Goal: Task Accomplishment & Management: Manage account settings

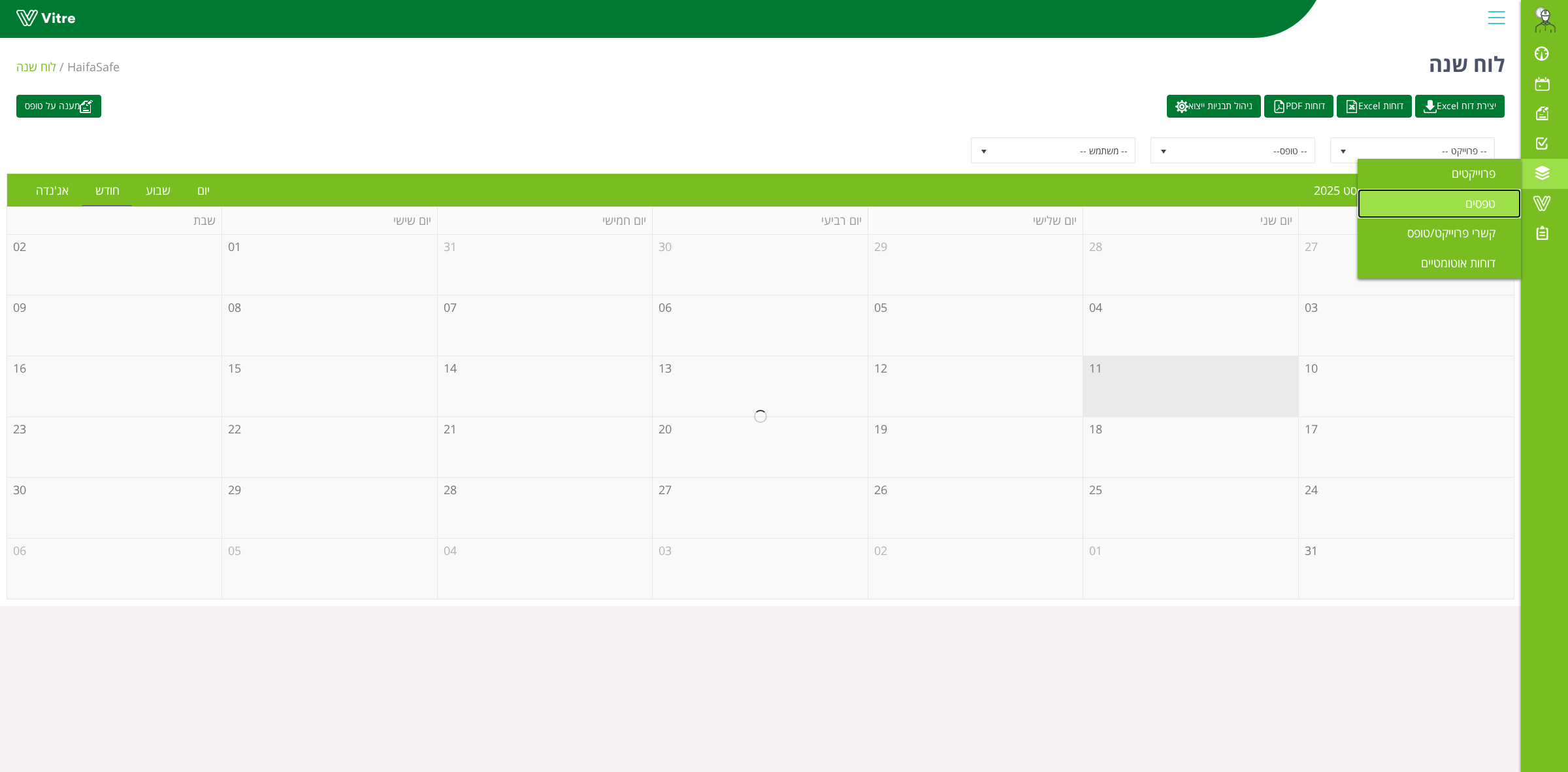
click at [1483, 209] on span "טפסים" at bounding box center [1488, 202] width 46 height 15
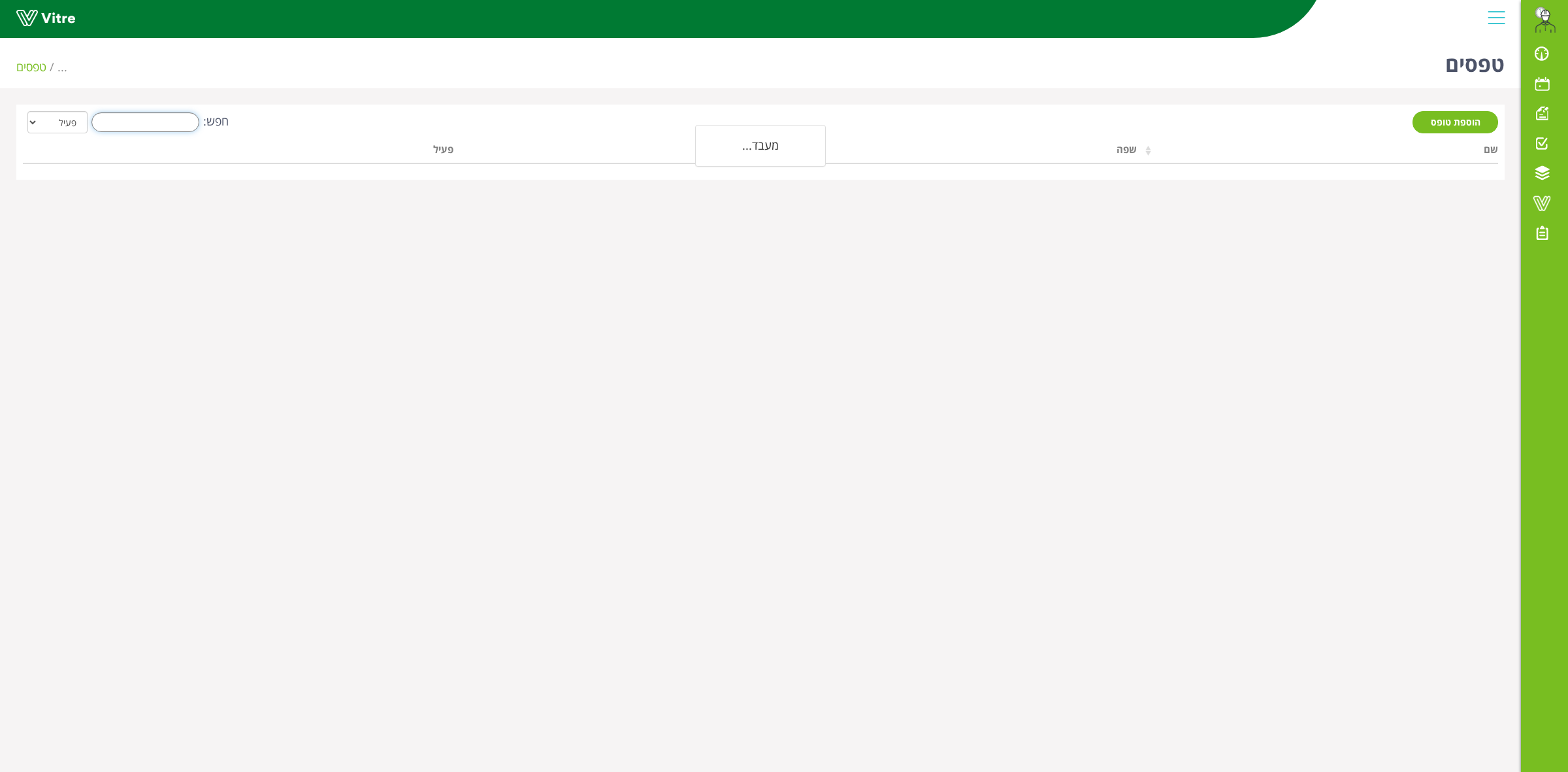
click at [181, 126] on input "חפש:" at bounding box center [146, 122] width 108 height 20
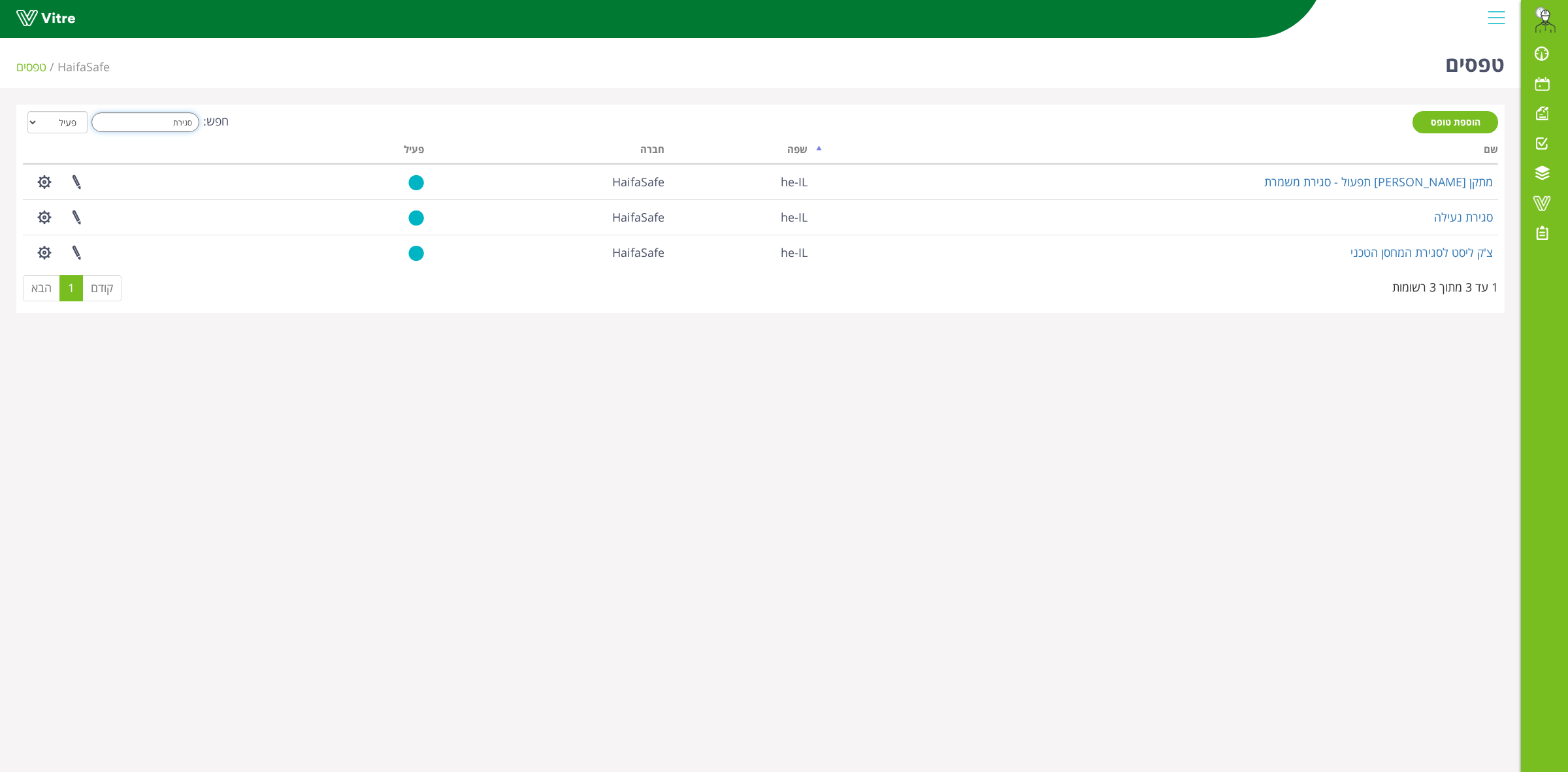
drag, startPoint x: 164, startPoint y: 125, endPoint x: 246, endPoint y: 118, distance: 82.3
click at [246, 118] on div "חפש: סגירת הכל פעיל לא פעיל" at bounding box center [760, 122] width 1475 height 24
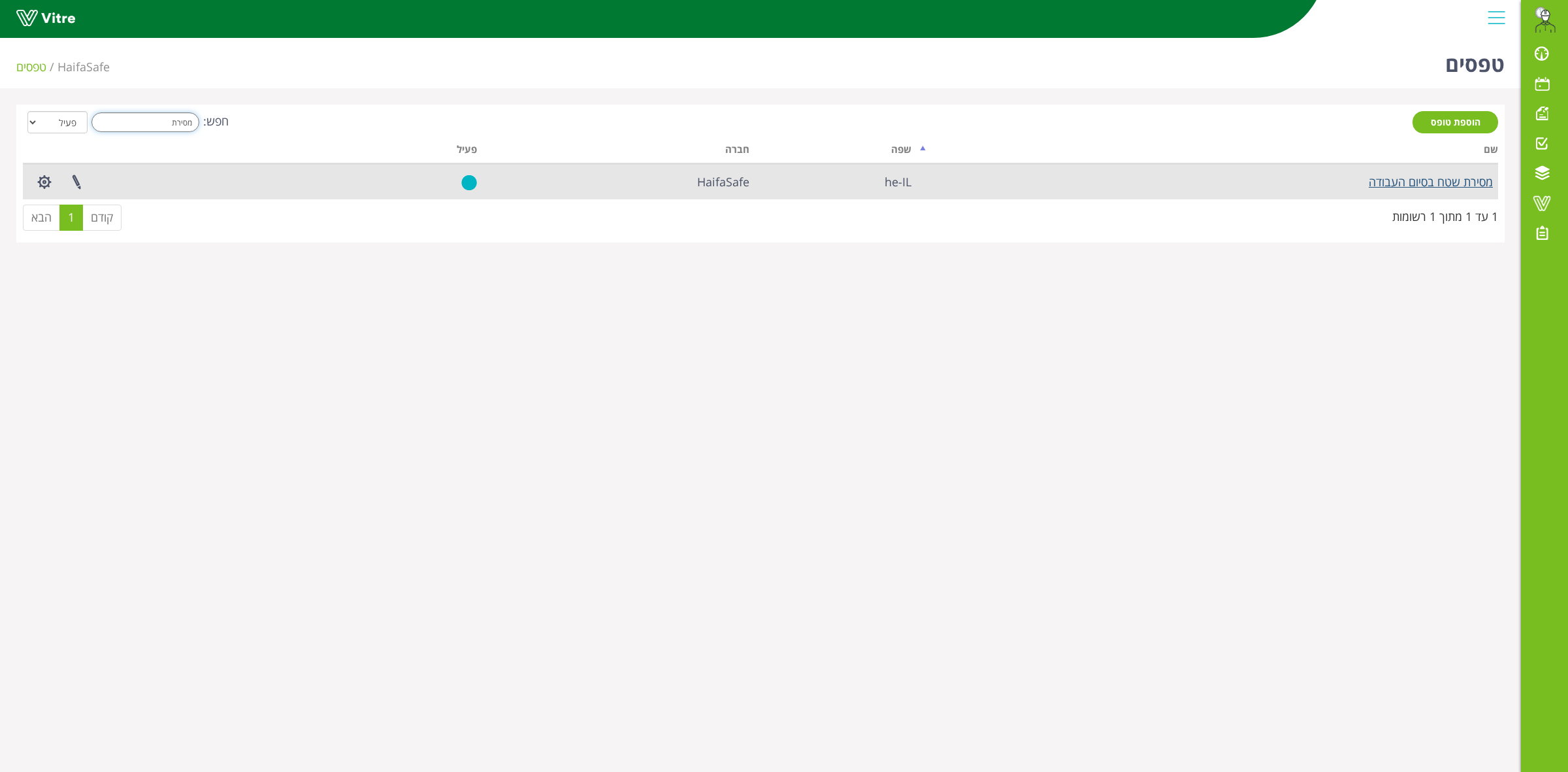
type input "מסירת"
click at [1392, 183] on link "מסירת שטח בסיום העבודה" at bounding box center [1430, 181] width 124 height 15
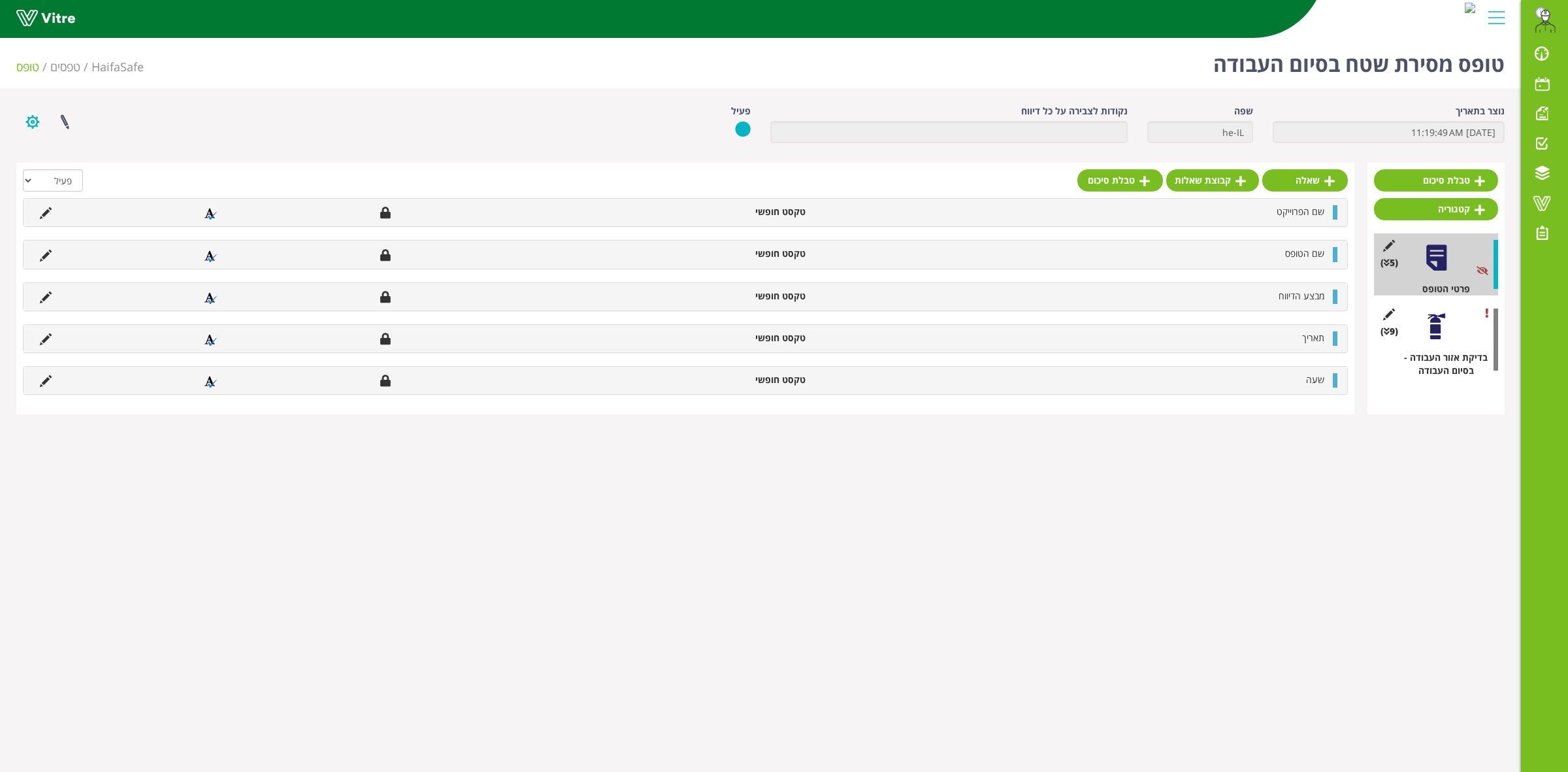
click at [33, 122] on button "button" at bounding box center [32, 121] width 32 height 34
click at [62, 173] on link "הגדרת משתמשים" at bounding box center [68, 169] width 103 height 17
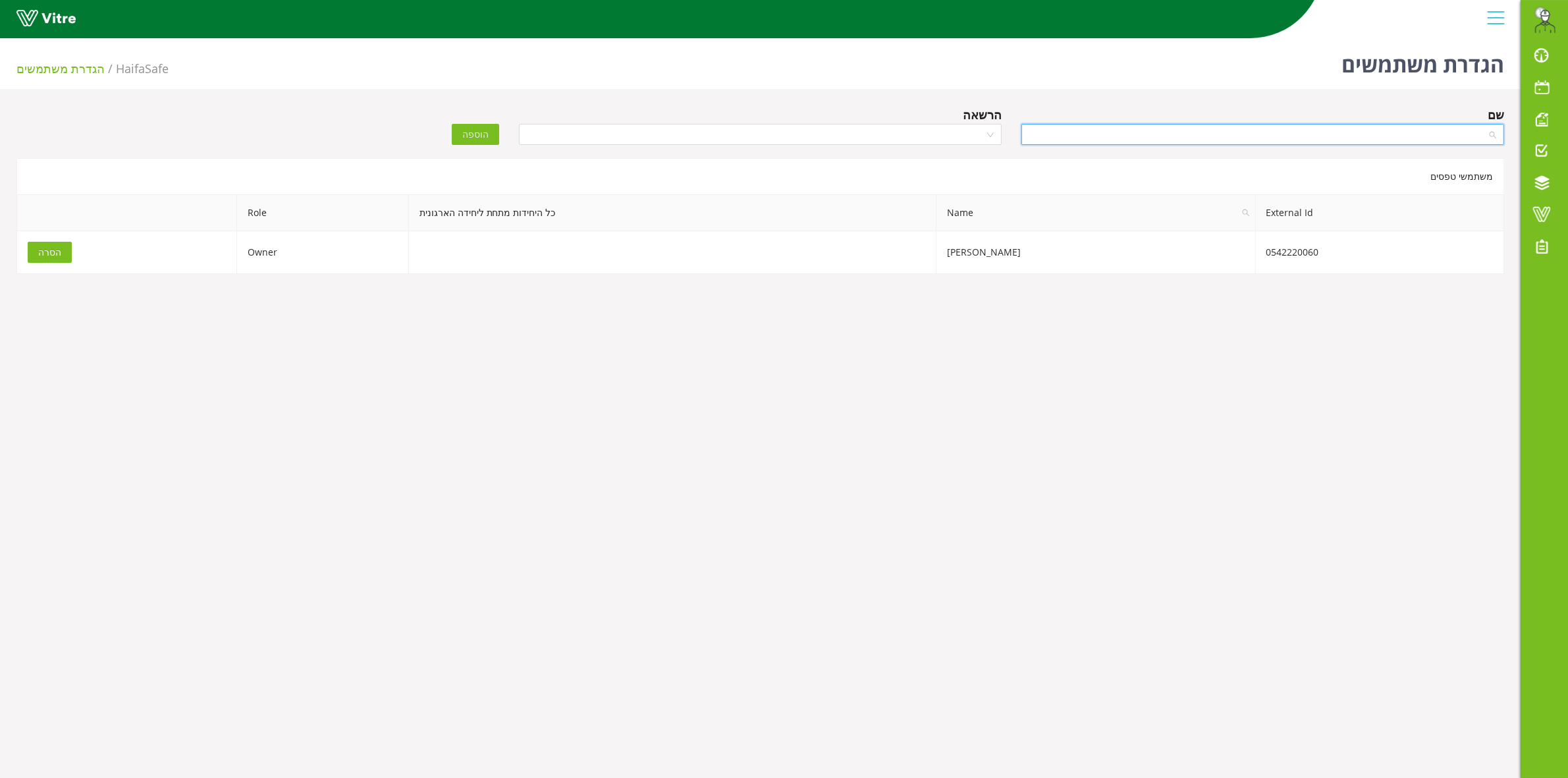
click at [1183, 139] on input "search" at bounding box center [1258, 134] width 458 height 20
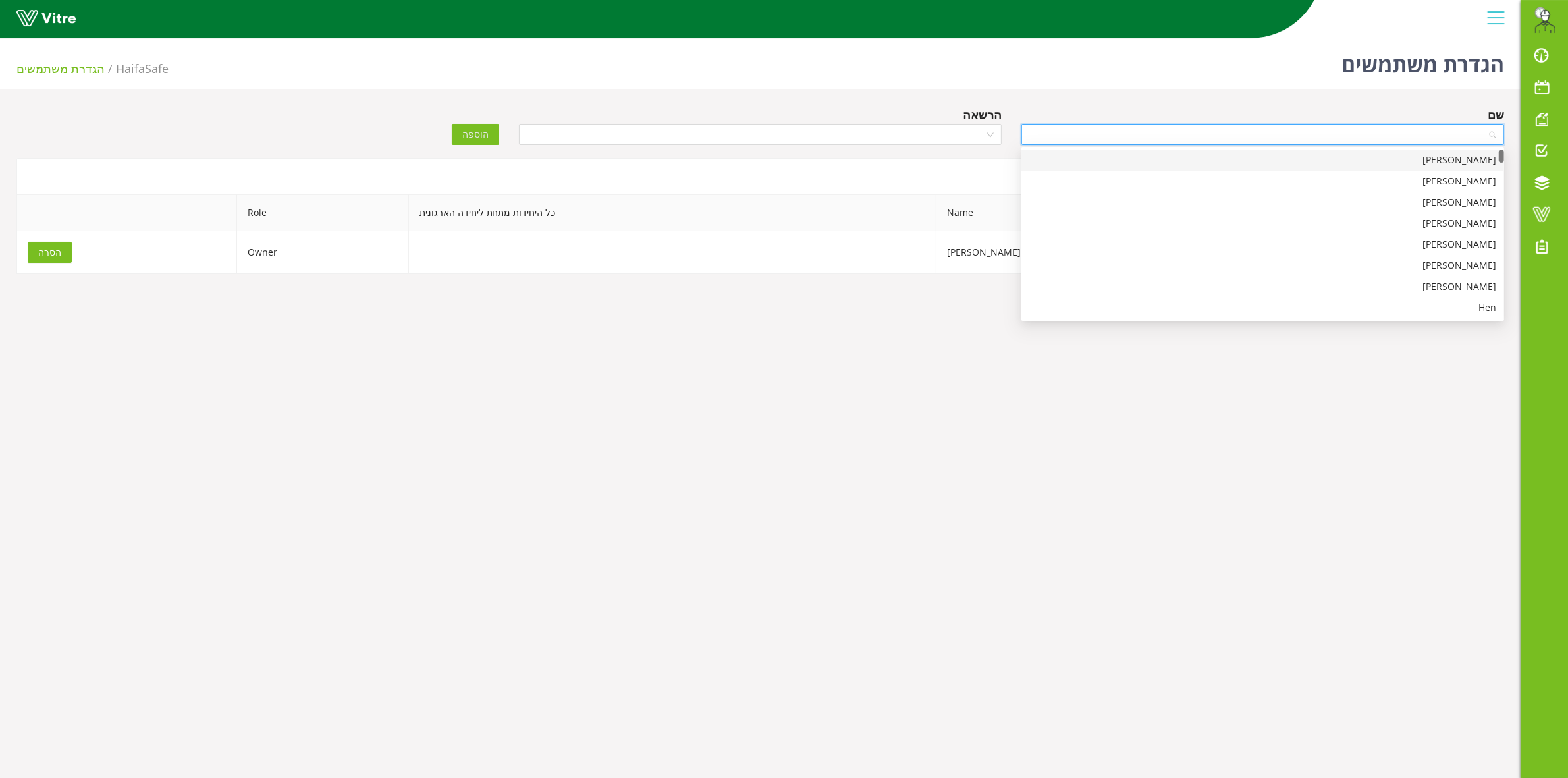
click at [638, 422] on body "Eran.Azran@haifa-group.com התראות והודעות לוח בקרה לוח שנה מענה על טופס משימות …" at bounding box center [784, 422] width 1568 height 778
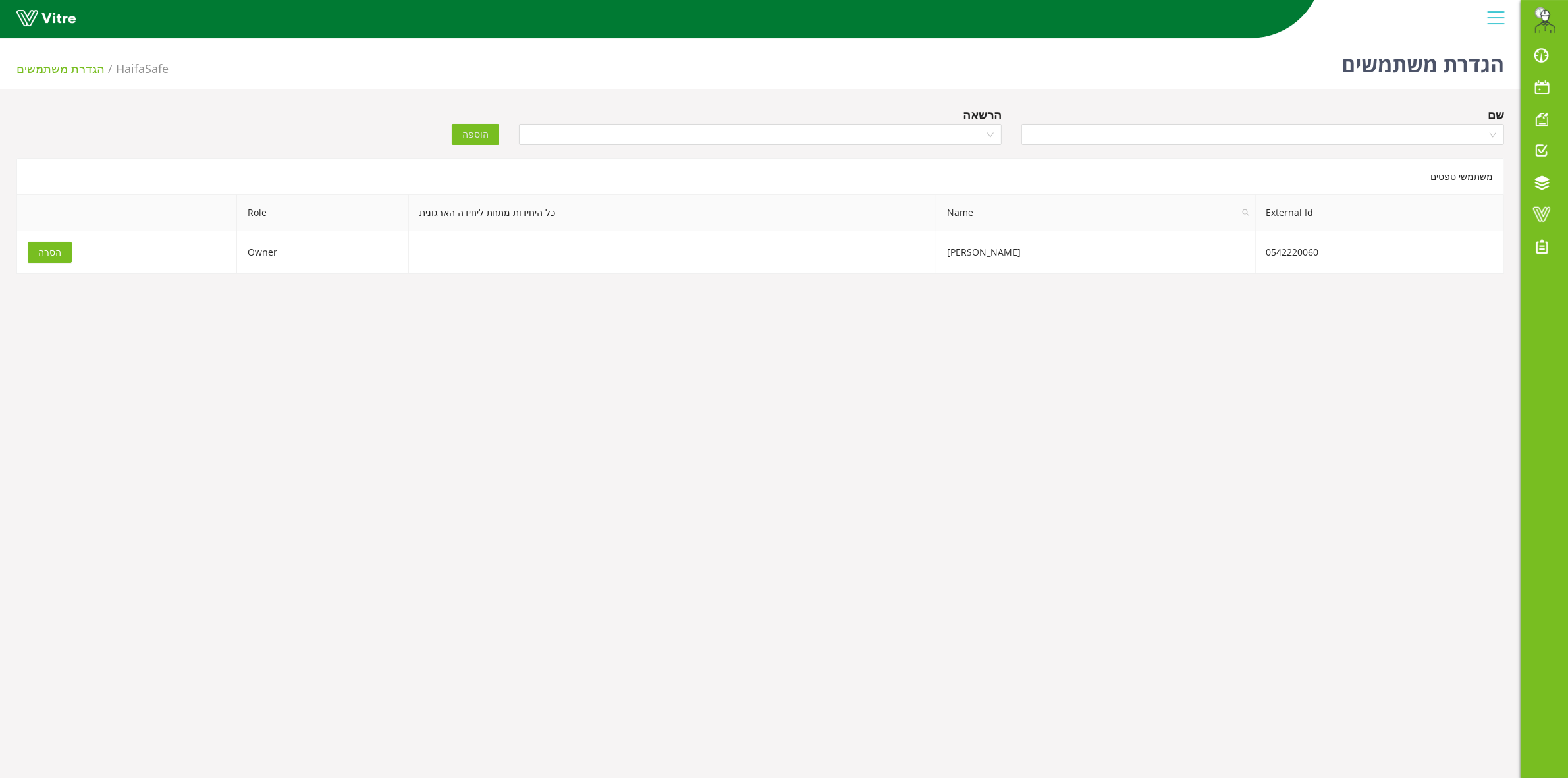
click at [112, 122] on div "שם הרשאה הוספה" at bounding box center [760, 128] width 1507 height 46
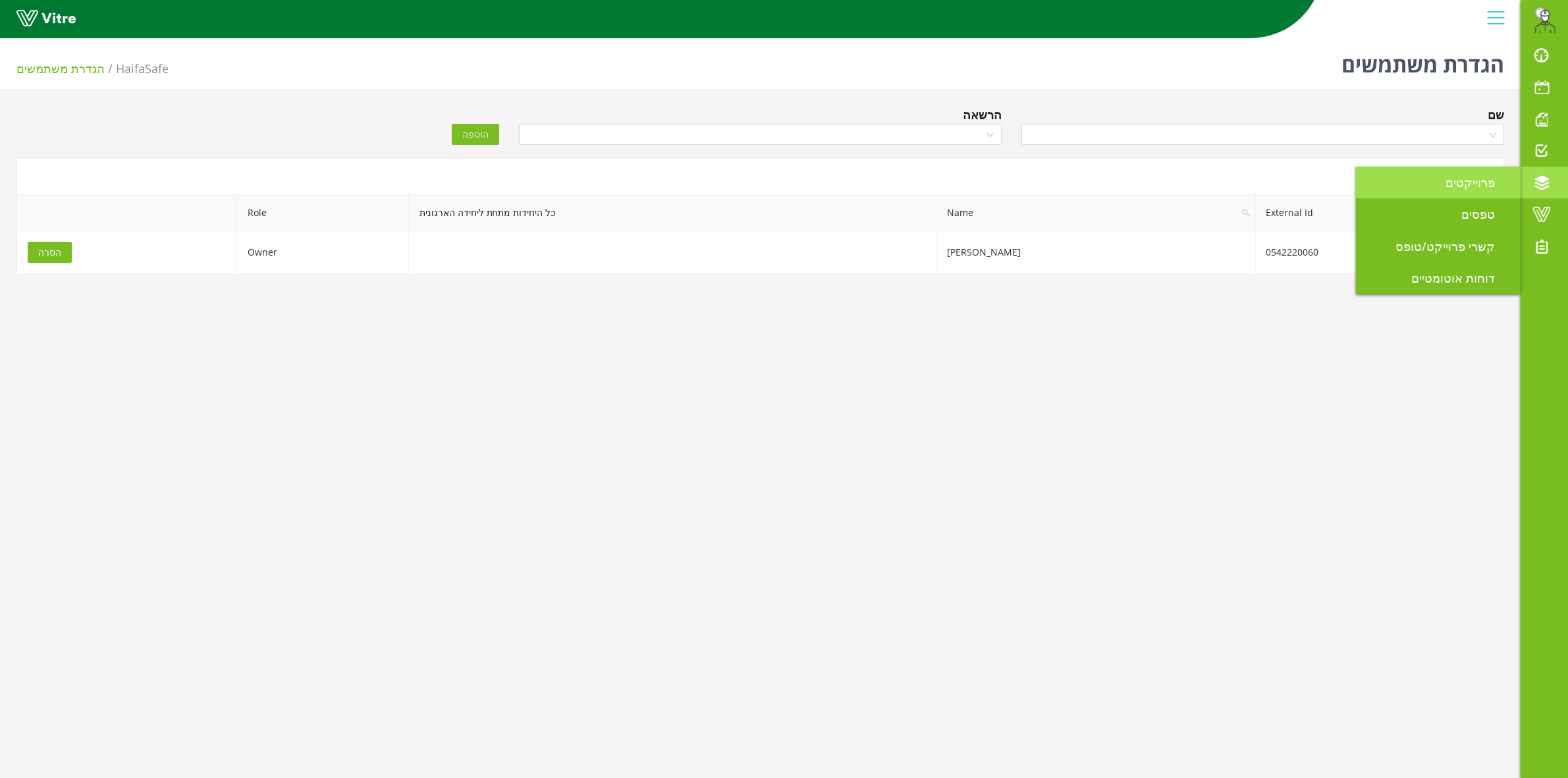
click at [1456, 185] on span "פרוייקטים" at bounding box center [1478, 181] width 65 height 15
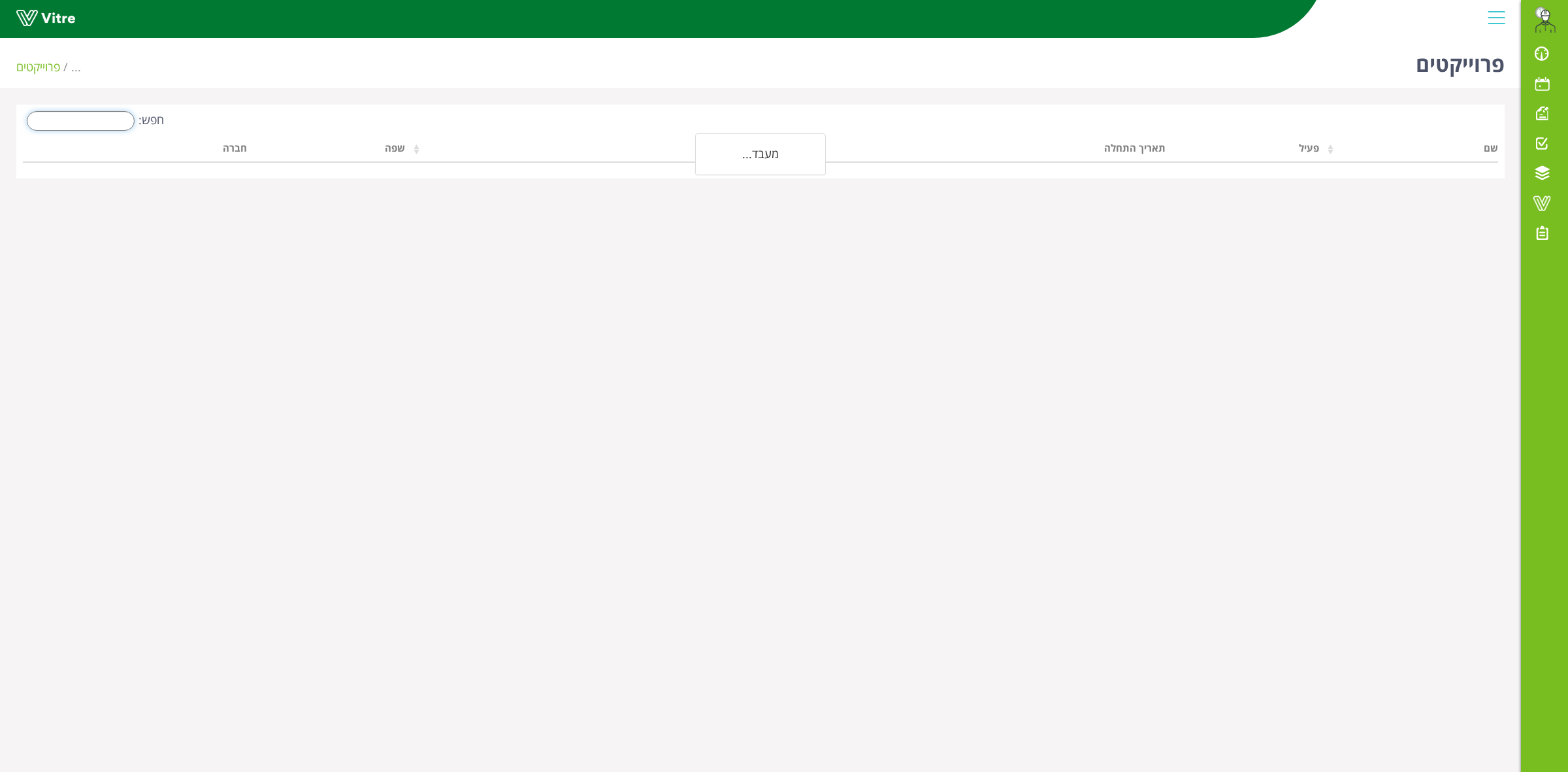
click at [122, 128] on input "חפש:" at bounding box center [81, 121] width 108 height 20
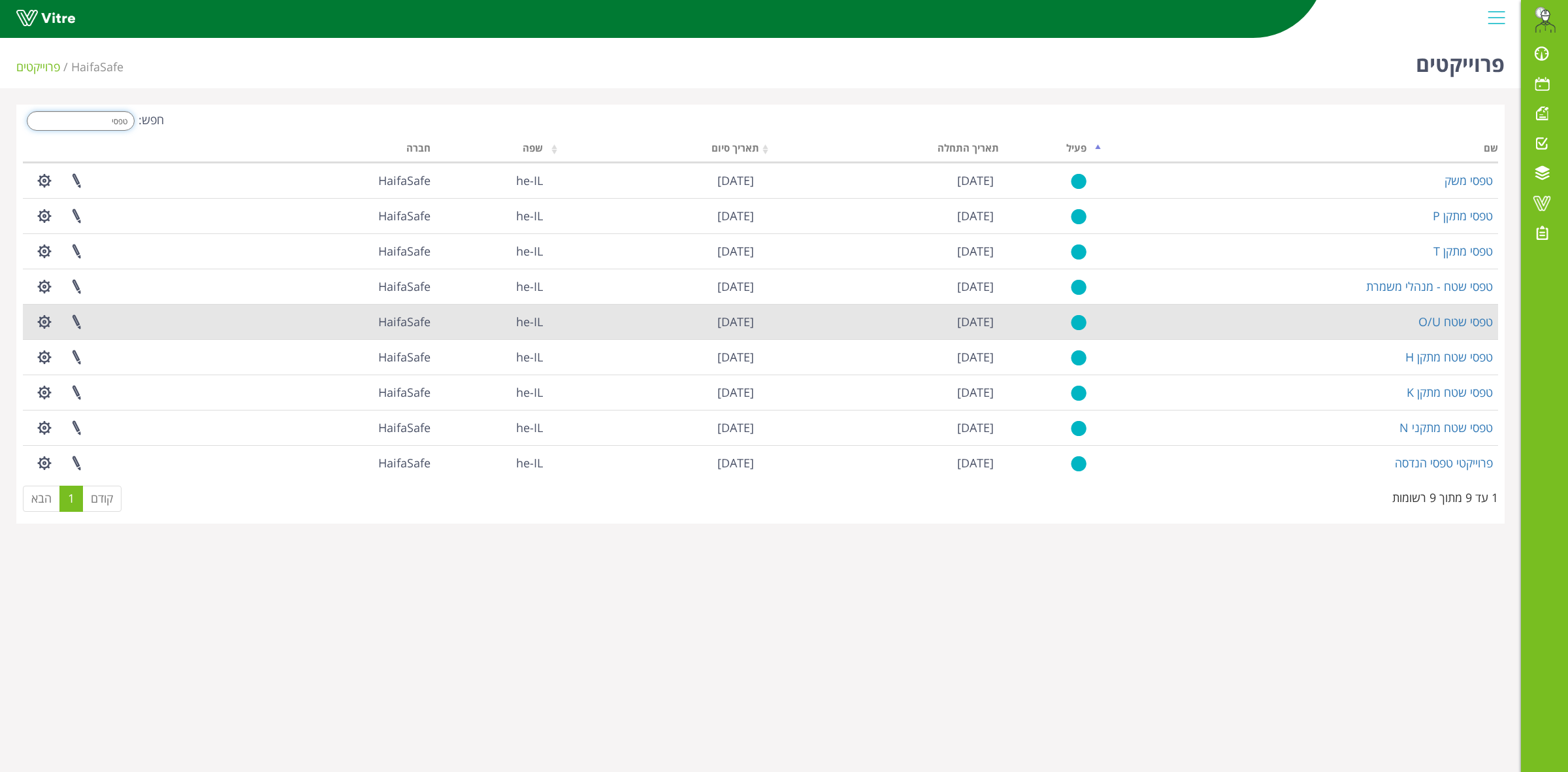
type input "טפסי"
click at [1443, 330] on td "טפסי שטח O/U" at bounding box center [1295, 321] width 407 height 35
click at [1443, 323] on link "טפסי שטח O/U" at bounding box center [1456, 321] width 75 height 15
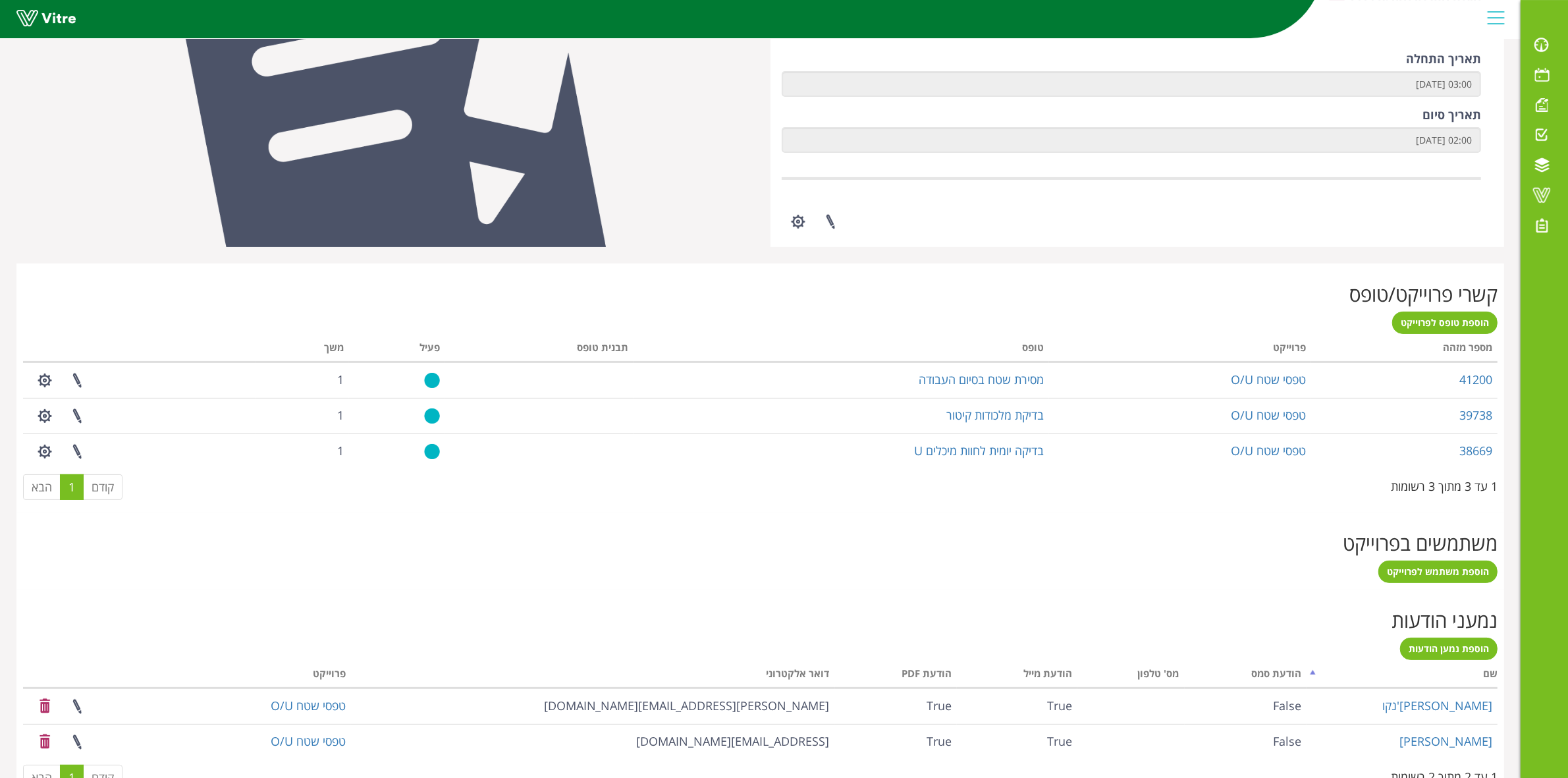
scroll to position [329, 0]
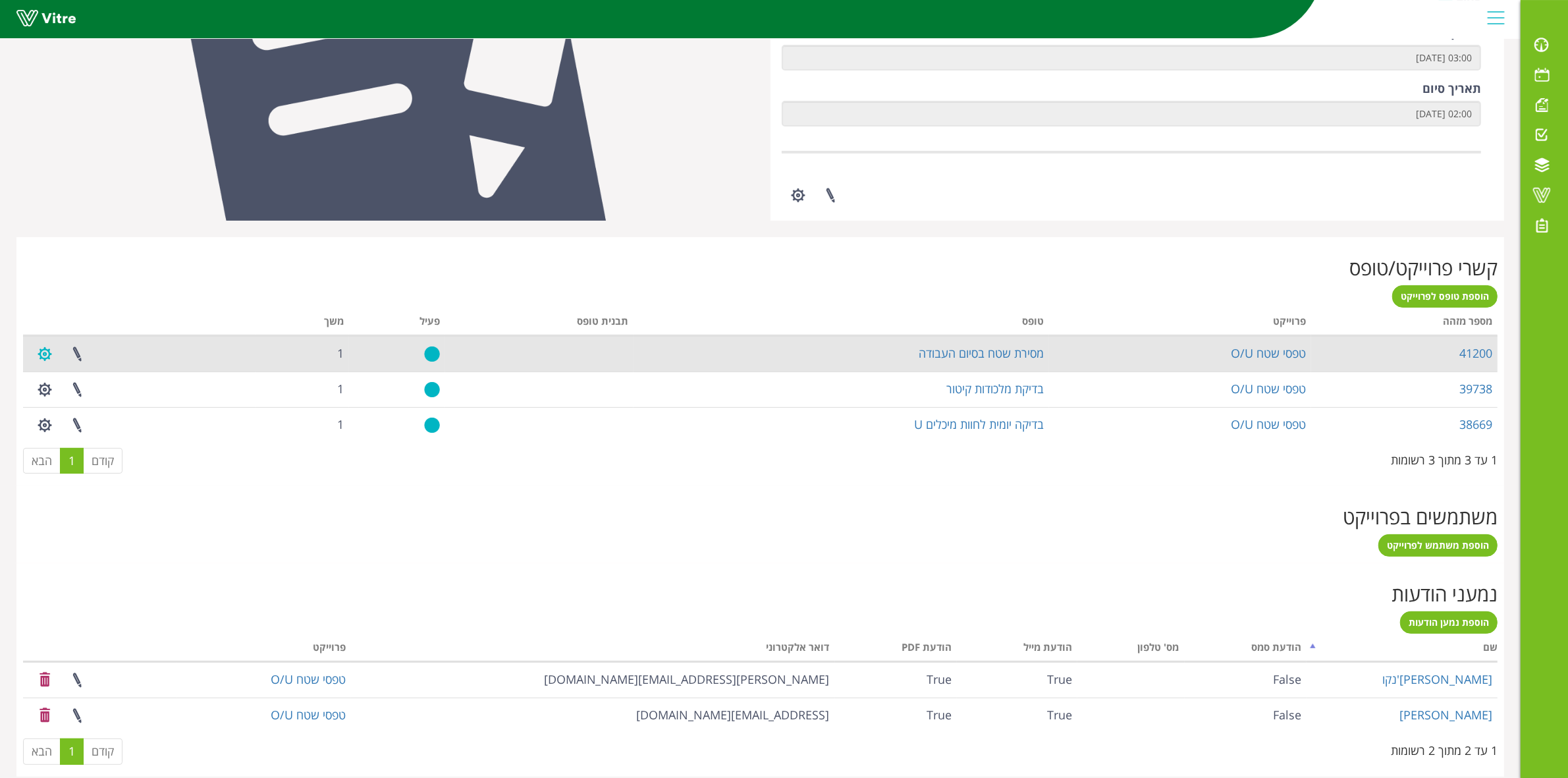
click at [46, 353] on button "button" at bounding box center [44, 354] width 33 height 34
click at [1018, 346] on link "מסירת שטח בסיום העבודה" at bounding box center [981, 353] width 125 height 15
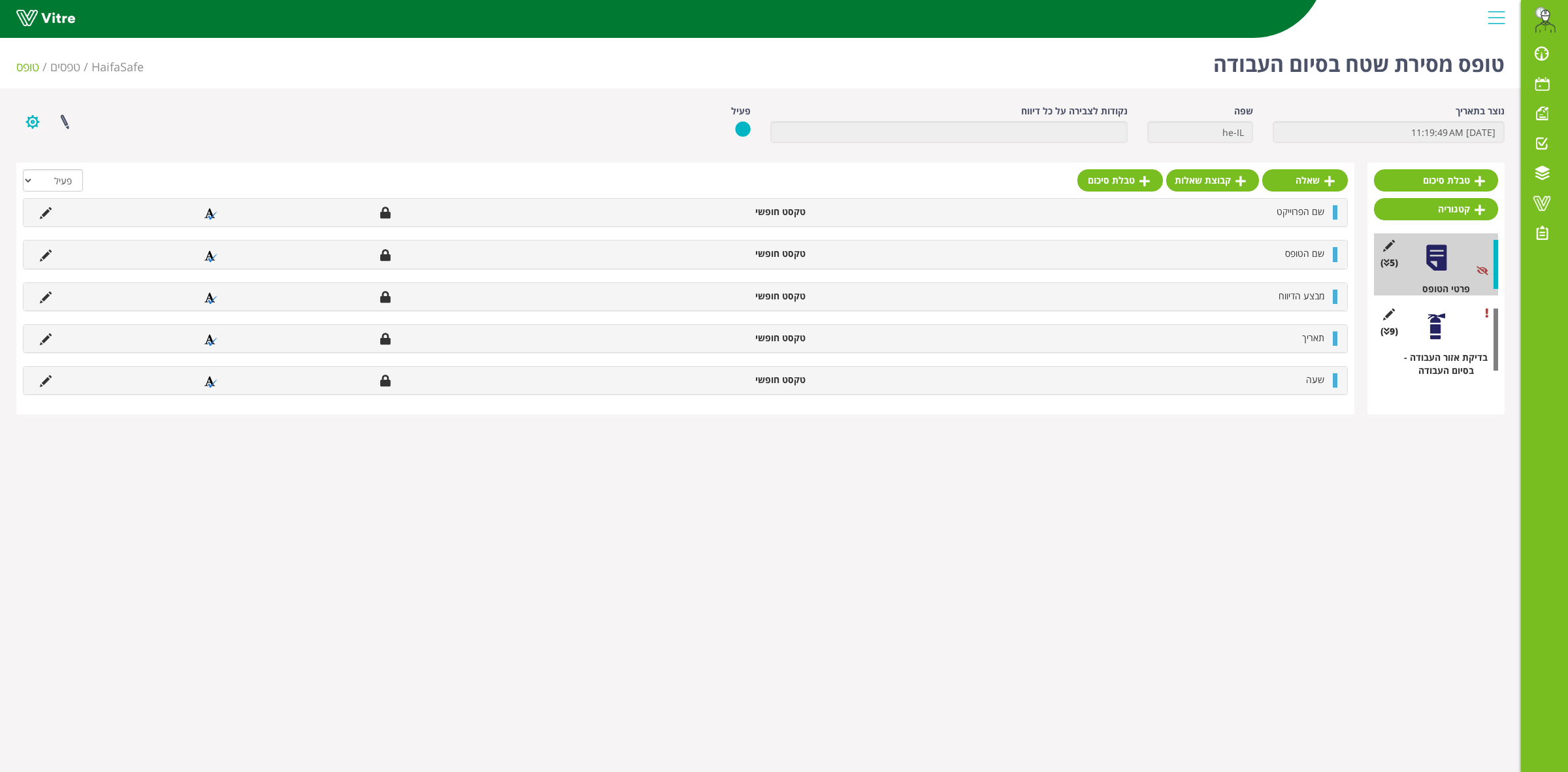
click at [30, 121] on button "button" at bounding box center [32, 121] width 32 height 34
click at [78, 164] on link "הגדרת משתמשים" at bounding box center [68, 169] width 103 height 17
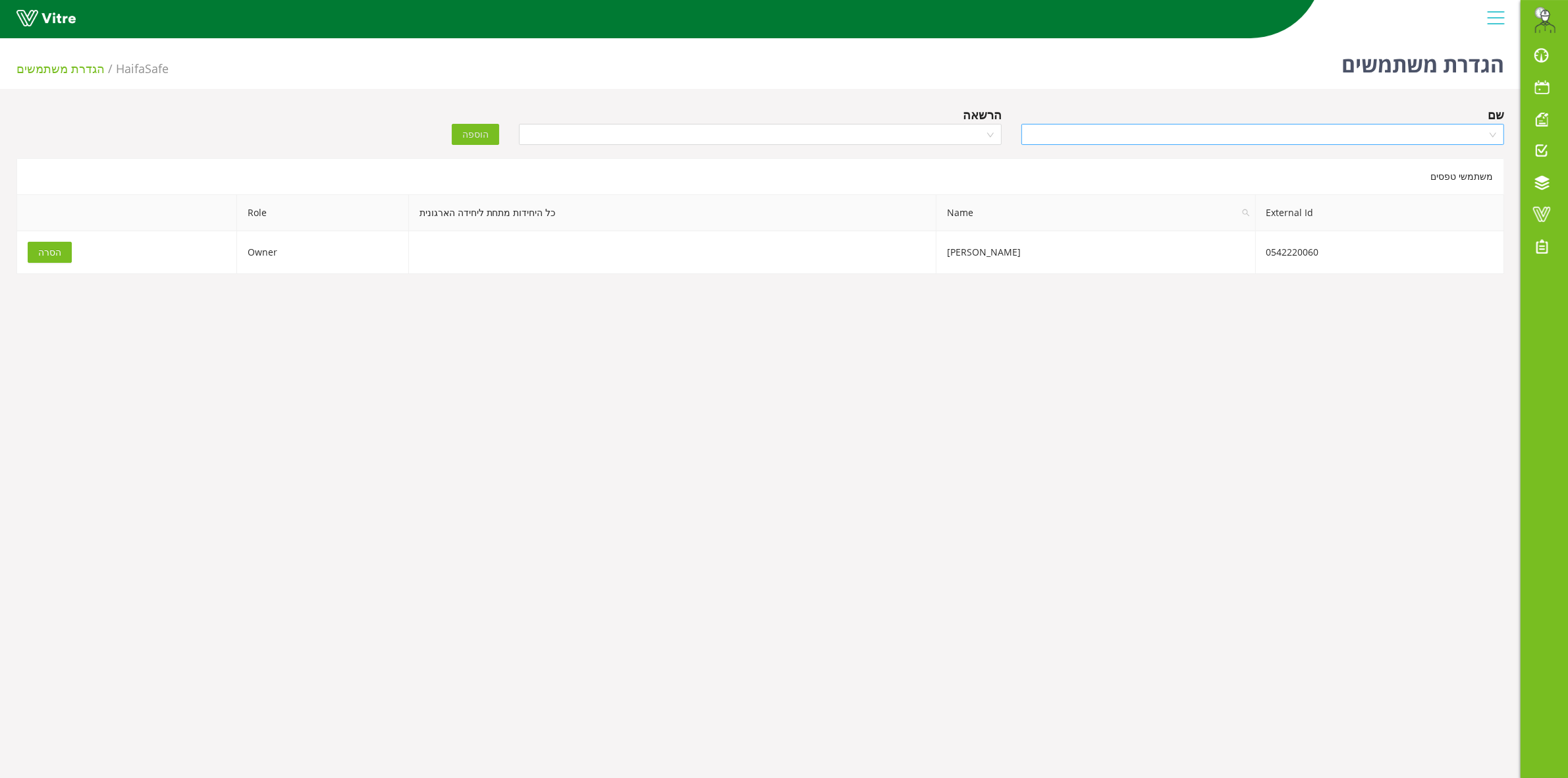
click at [1261, 130] on input "search" at bounding box center [1258, 134] width 458 height 20
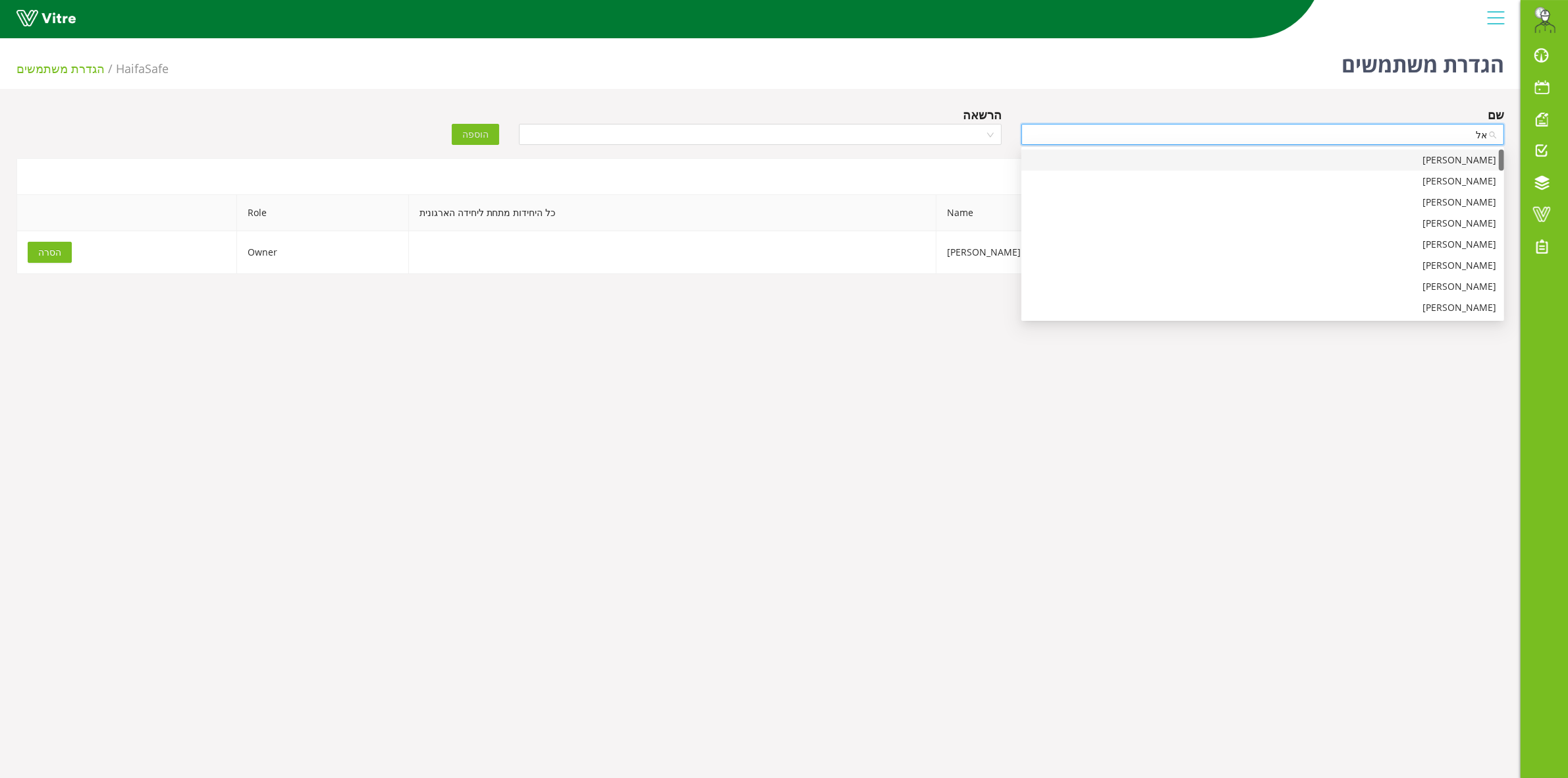
type input "א"
type input "יאר"
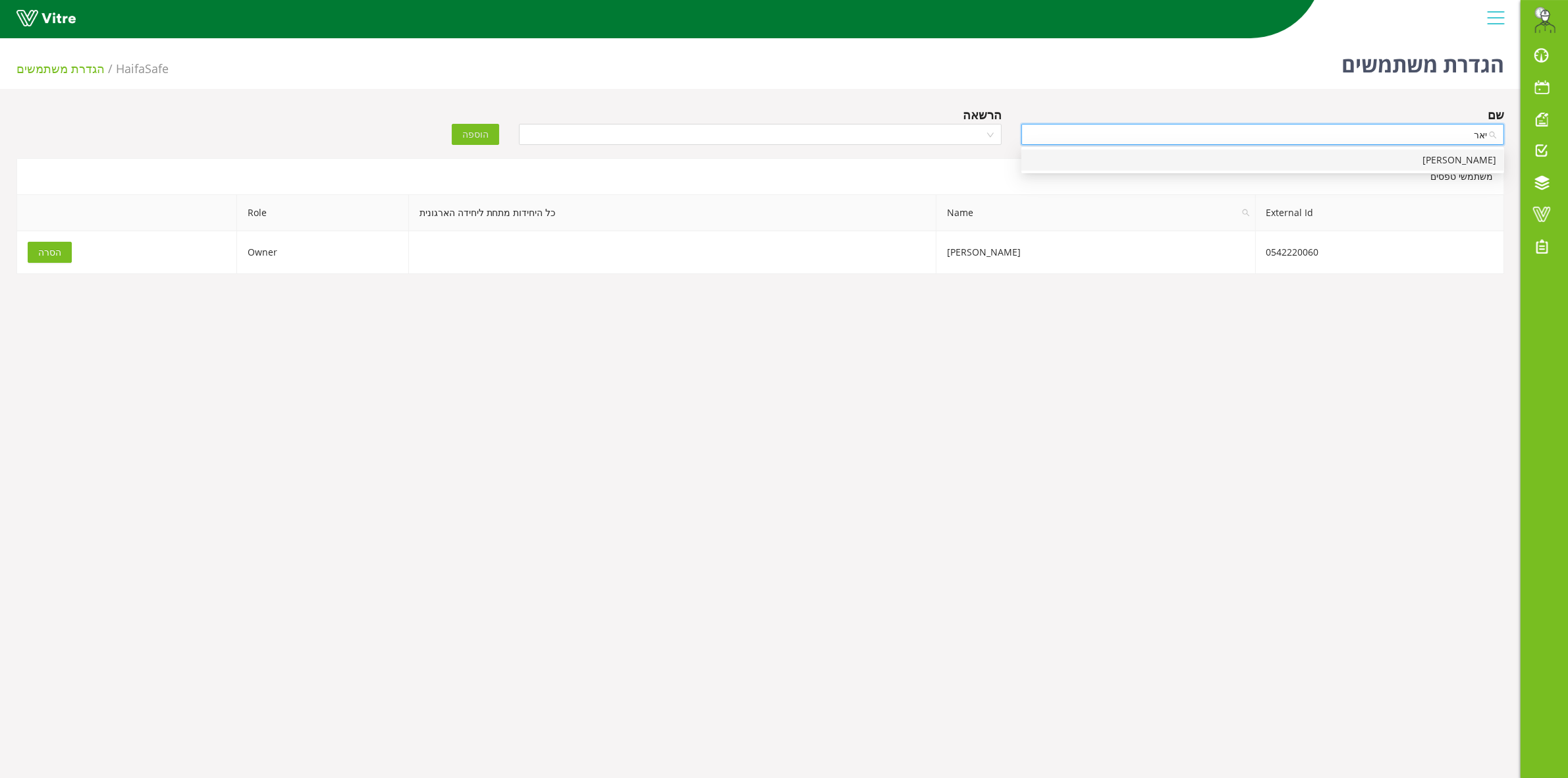
click at [1390, 159] on div "אלכס יארמולינץ" at bounding box center [1262, 160] width 467 height 15
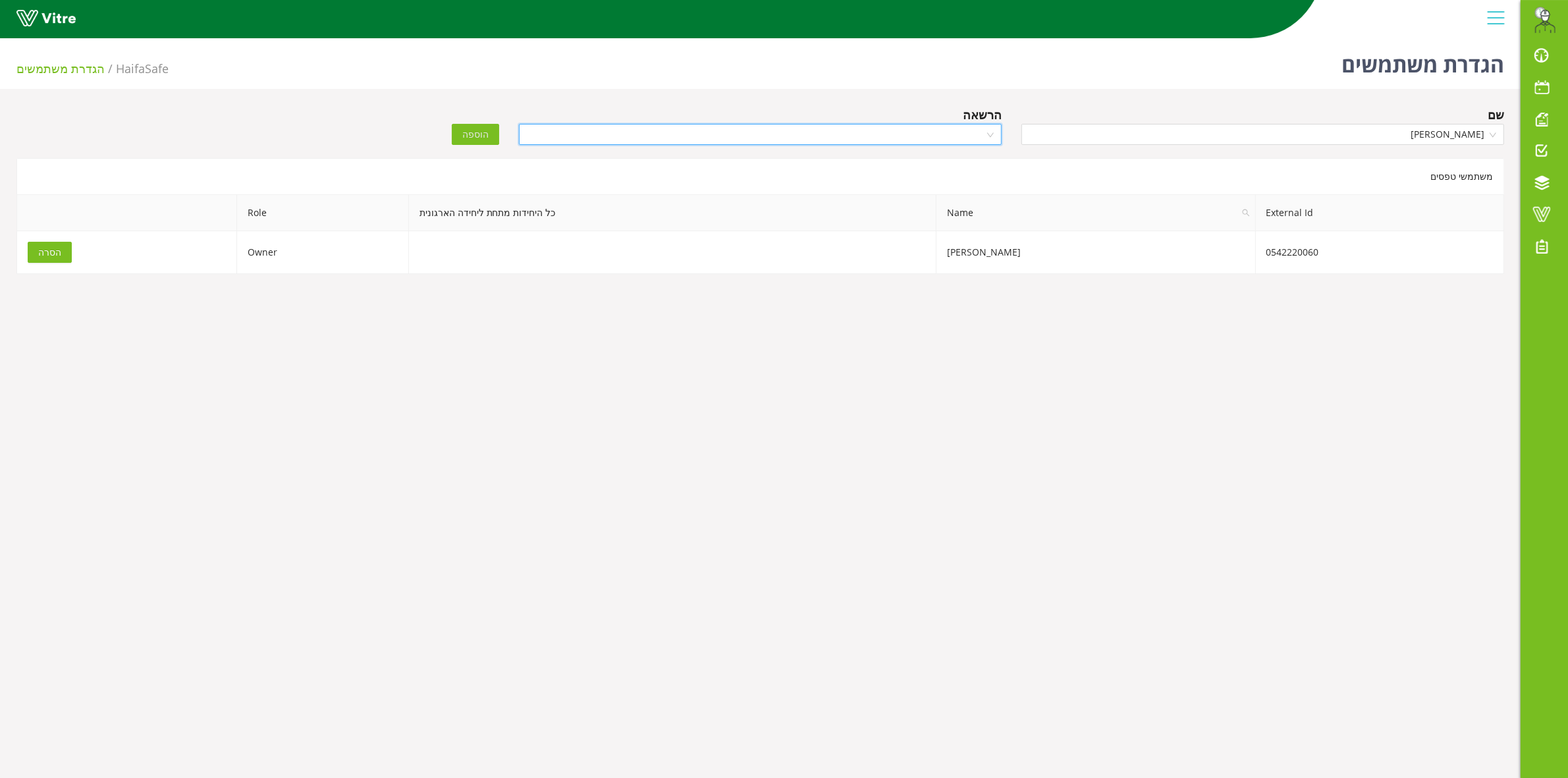
click at [899, 139] on input "search" at bounding box center [755, 134] width 458 height 20
click at [945, 189] on div "Recipient" at bounding box center [760, 180] width 482 height 21
click at [472, 136] on span "הוספה" at bounding box center [475, 134] width 26 height 15
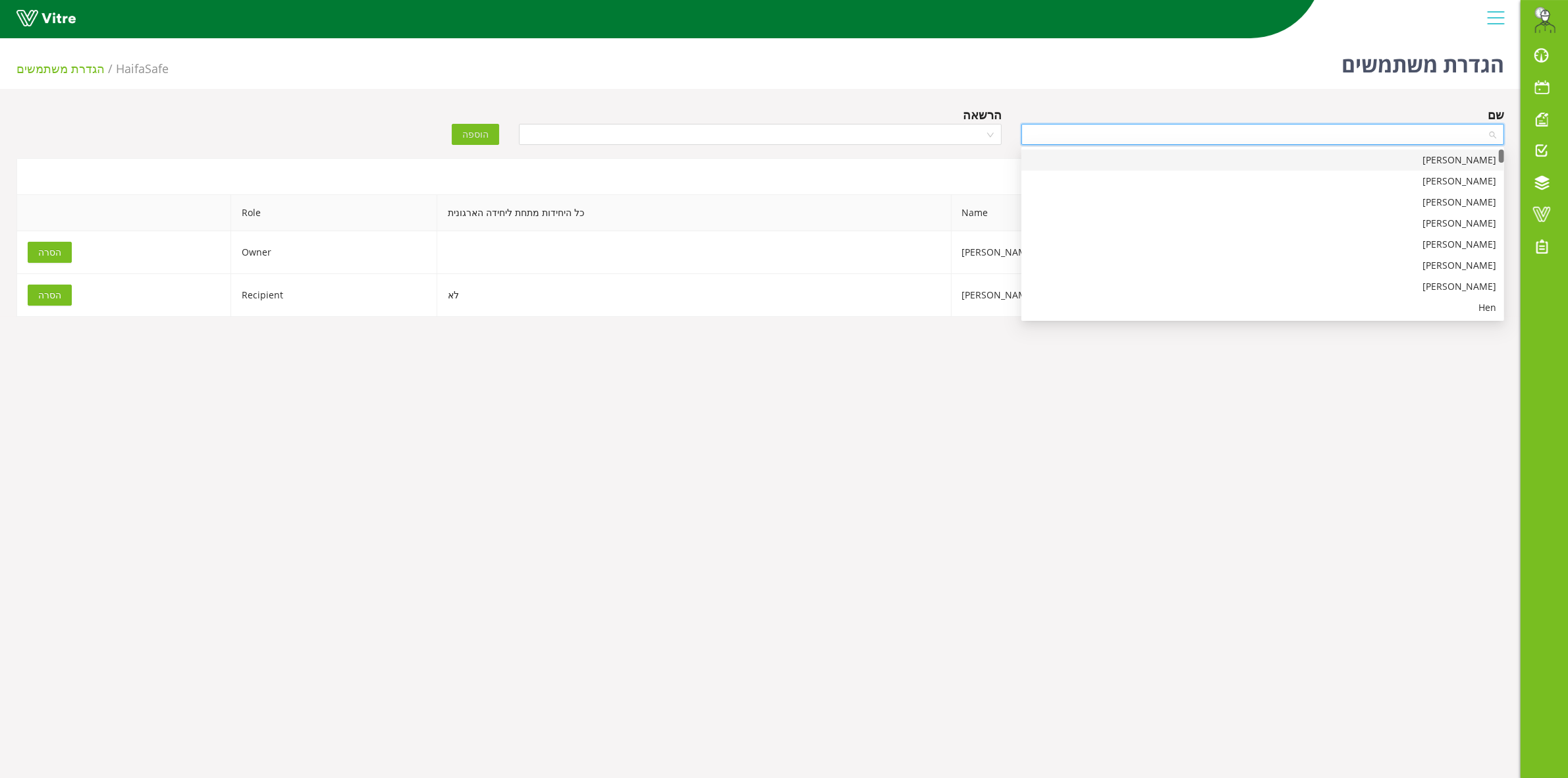
click at [1222, 131] on input "search" at bounding box center [1258, 134] width 458 height 20
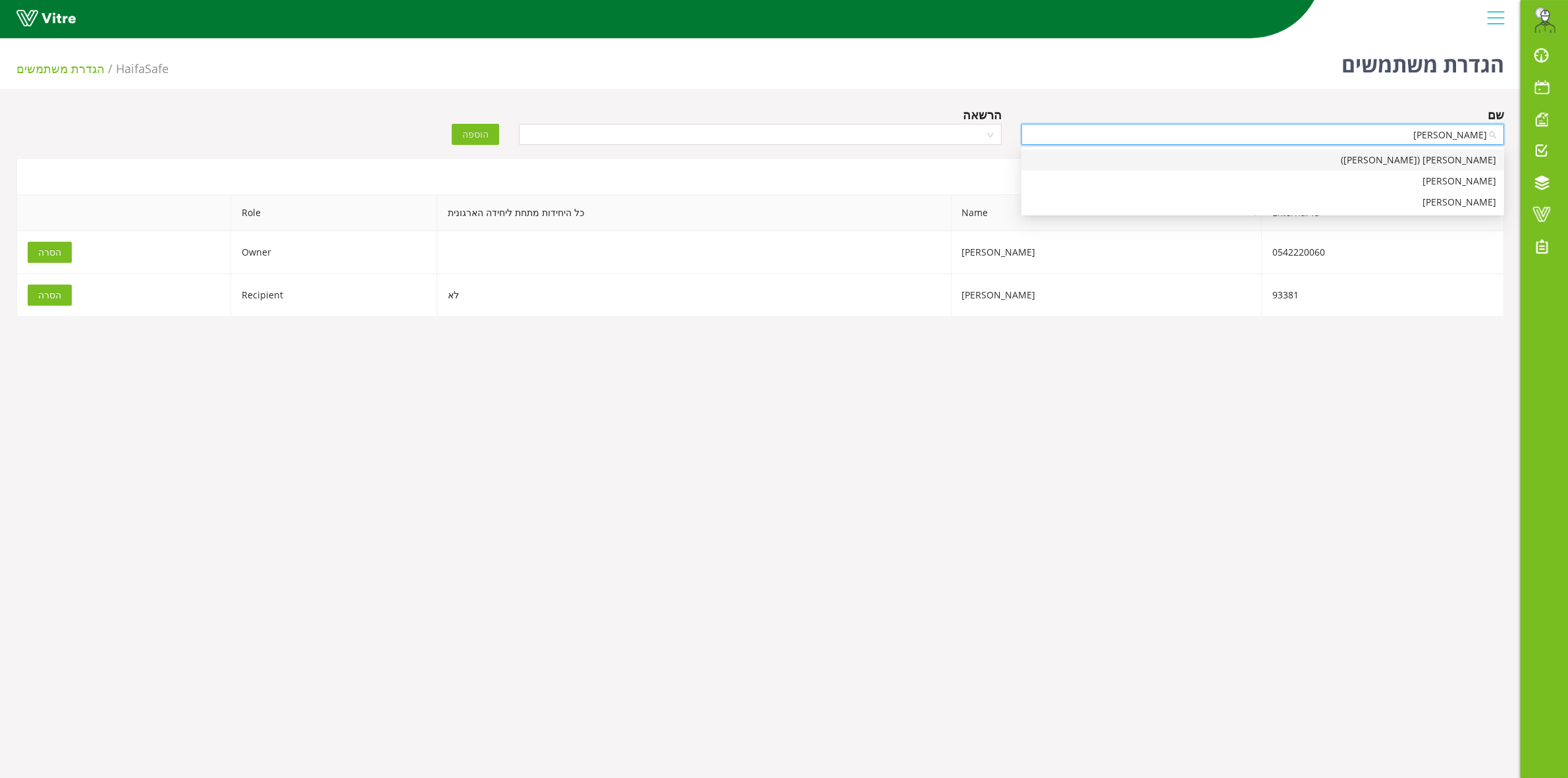
type input "שרון"
click at [1349, 177] on div "שרון ספקטור" at bounding box center [1262, 181] width 467 height 15
click at [954, 130] on input "search" at bounding box center [755, 134] width 458 height 20
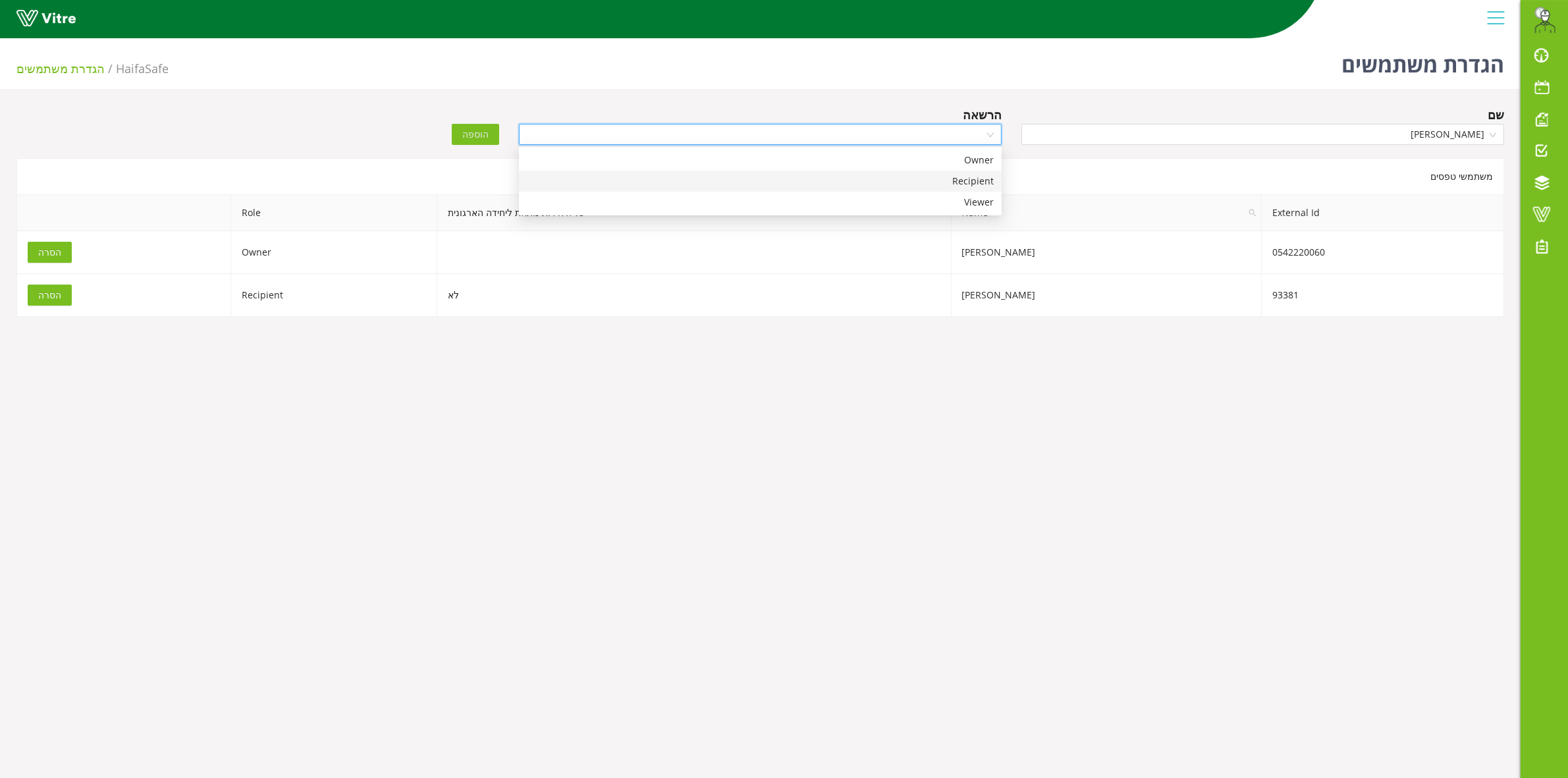
click at [963, 180] on div "Recipient" at bounding box center [760, 181] width 467 height 15
click at [481, 136] on span "הוספה" at bounding box center [475, 134] width 26 height 15
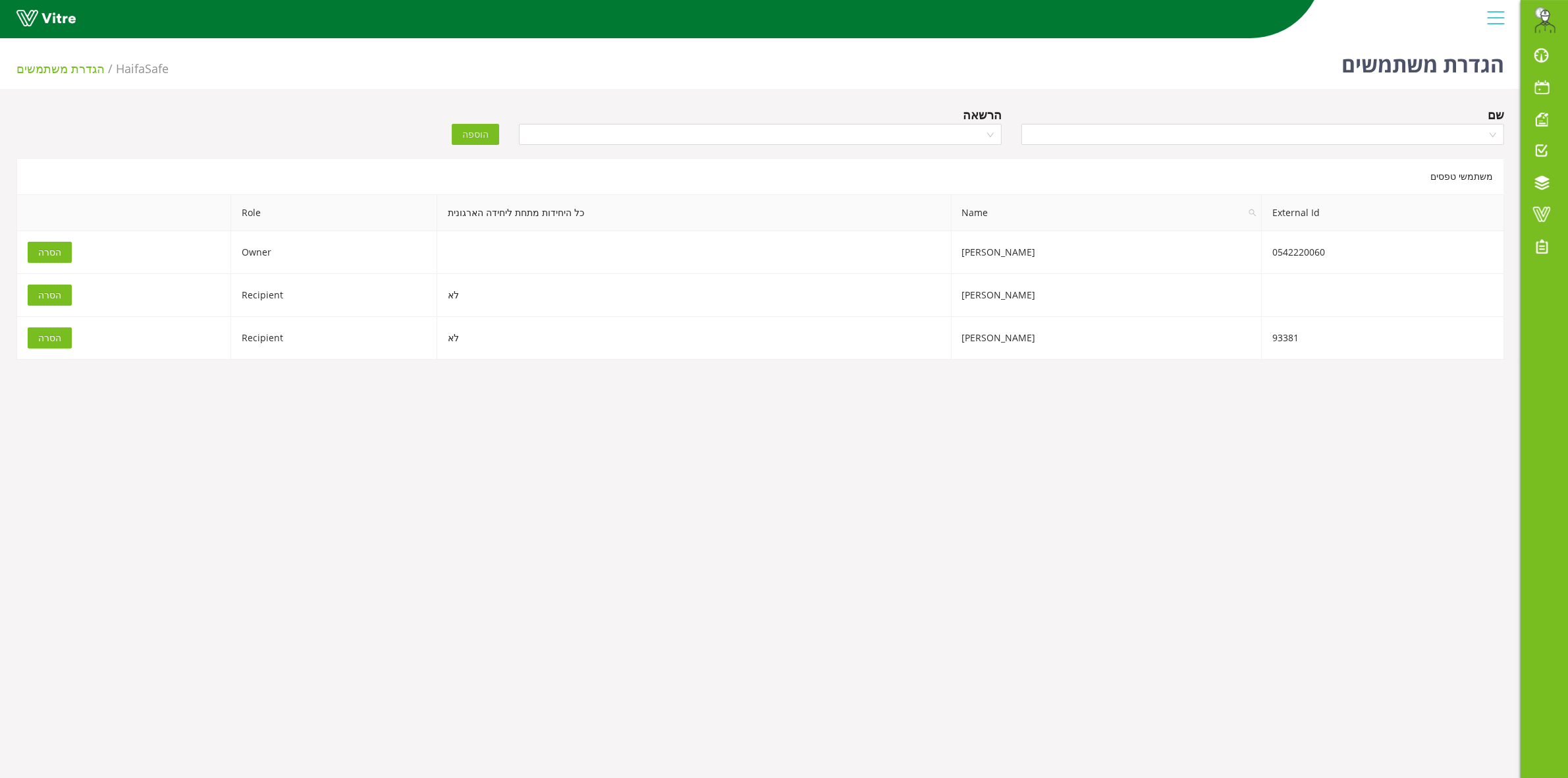
click at [1009, 452] on body "Eran.Azran@haifa-group.com התראות והודעות לוח בקרה לוח שנה מענה על טופס משימות …" at bounding box center [784, 422] width 1568 height 778
drag, startPoint x: 1339, startPoint y: 66, endPoint x: 1498, endPoint y: 64, distance: 159.0
click at [1498, 64] on div "הגדרת משתמשים HaifaSafe הגדרת משתמשים" at bounding box center [760, 61] width 1521 height 56
click at [1497, 68] on h1 "הגדרת משתמשים" at bounding box center [1422, 61] width 162 height 56
drag, startPoint x: 1500, startPoint y: 59, endPoint x: 1318, endPoint y: 71, distance: 182.4
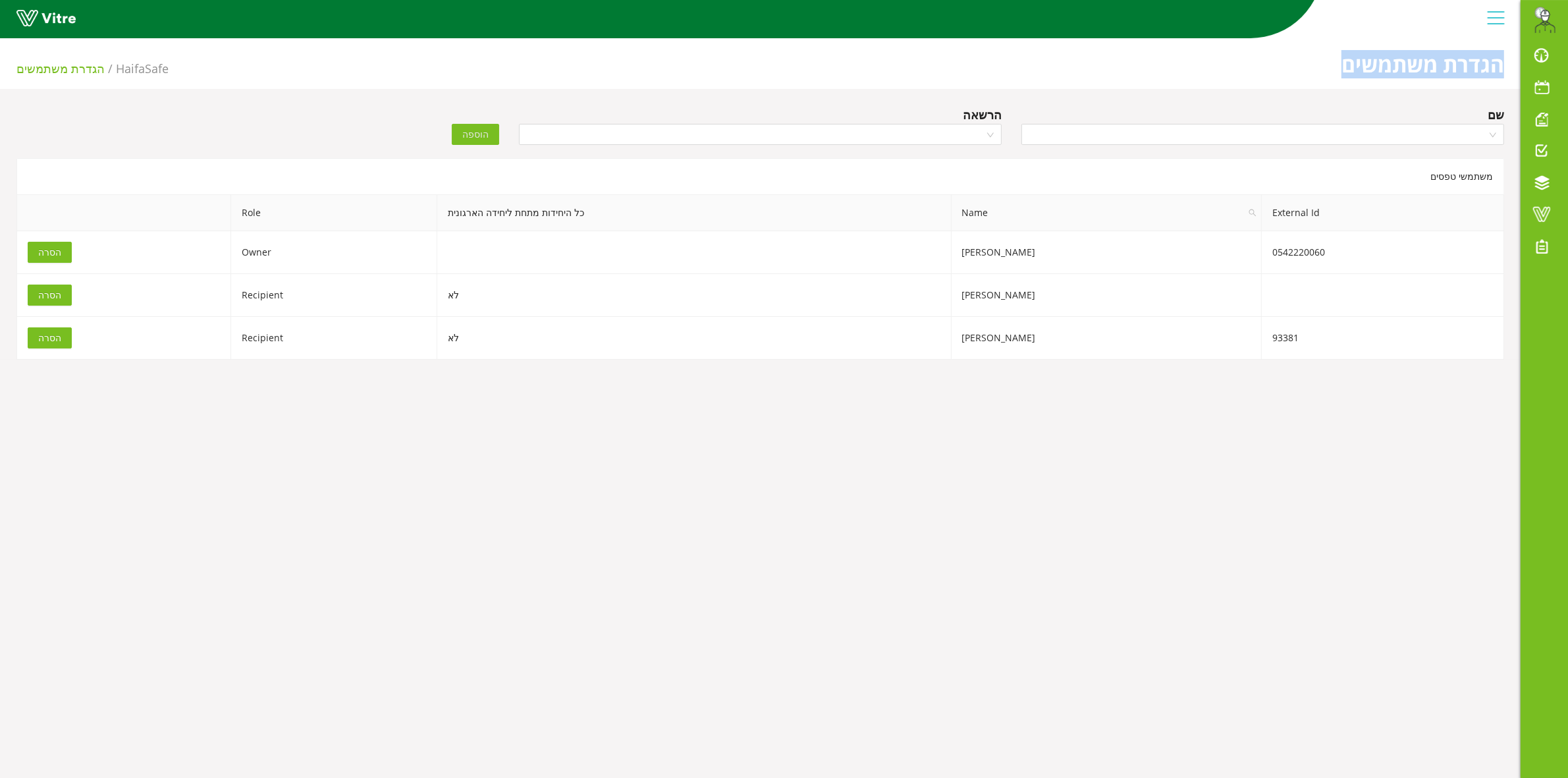
click at [1318, 71] on div "הגדרת משתמשים HaifaSafe הגדרת משתמשים" at bounding box center [760, 61] width 1521 height 56
drag, startPoint x: 1331, startPoint y: 71, endPoint x: 1348, endPoint y: 63, distance: 18.8
click at [1341, 68] on div "הגדרת משתמשים HaifaSafe הגדרת משתמשים" at bounding box center [760, 61] width 1521 height 56
drag, startPoint x: 1344, startPoint y: 63, endPoint x: 1519, endPoint y: 63, distance: 175.0
click at [1519, 63] on div "הגדרת משתמשים HaifaSafe הגדרת משתמשים" at bounding box center [760, 61] width 1521 height 56
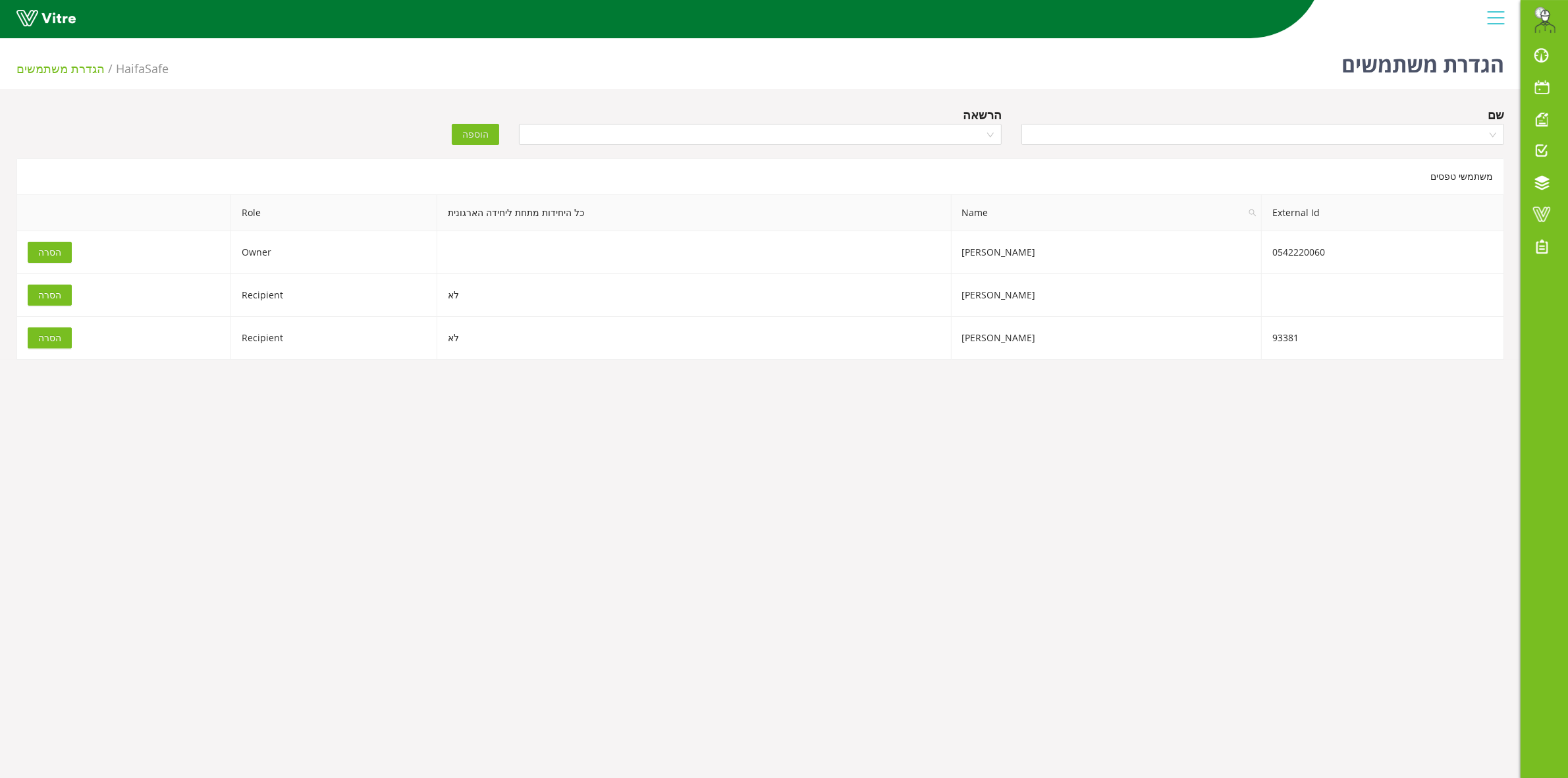
click at [1212, 454] on body "Eran.Azran@haifa-group.com התראות והודעות לוח בקרה לוח שנה מענה על טופס משימות …" at bounding box center [784, 422] width 1568 height 778
click at [1362, 136] on input "search" at bounding box center [1258, 134] width 458 height 20
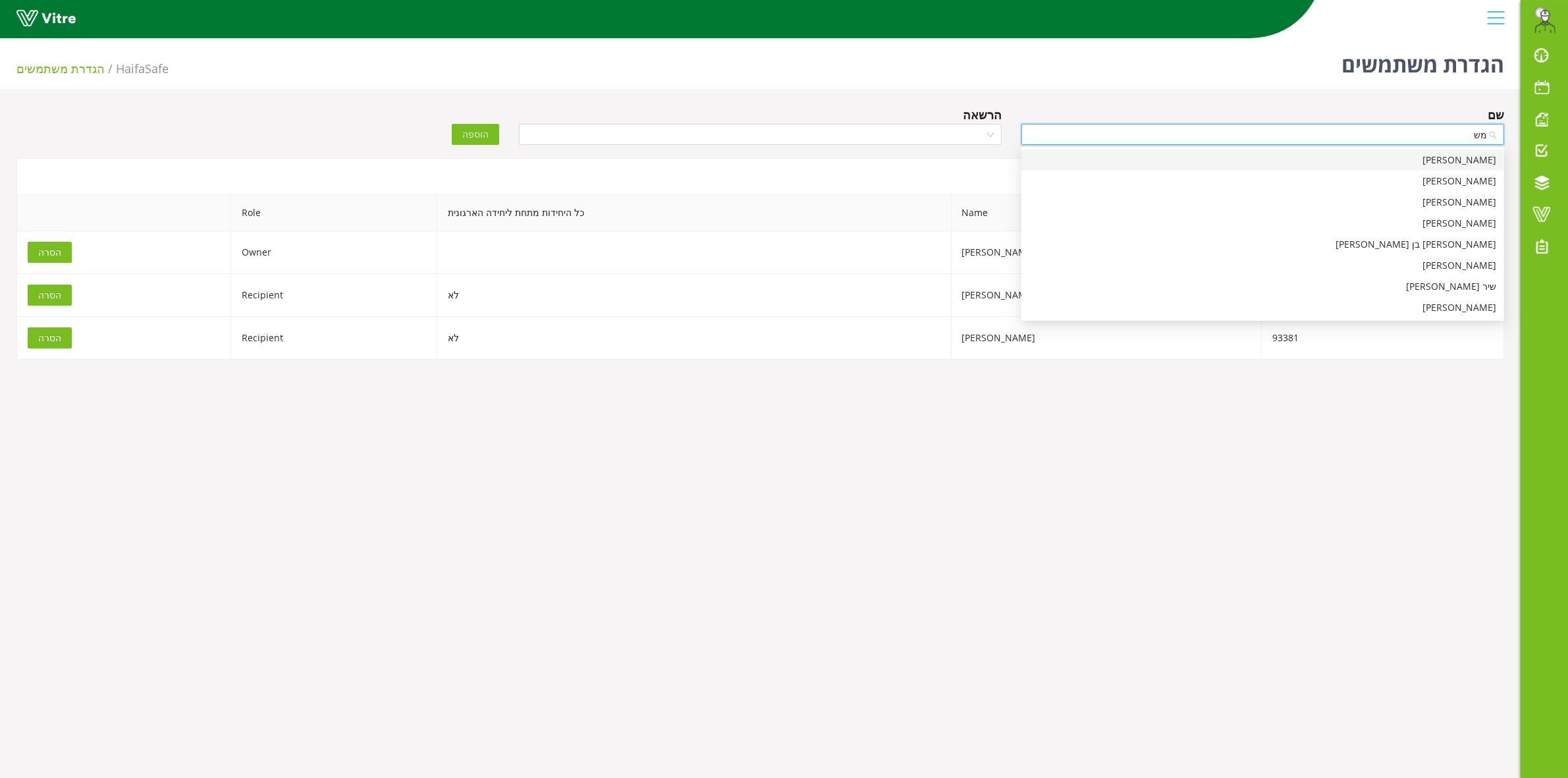
type input "משה"
click at [1435, 162] on div "משה לוי" at bounding box center [1262, 160] width 467 height 15
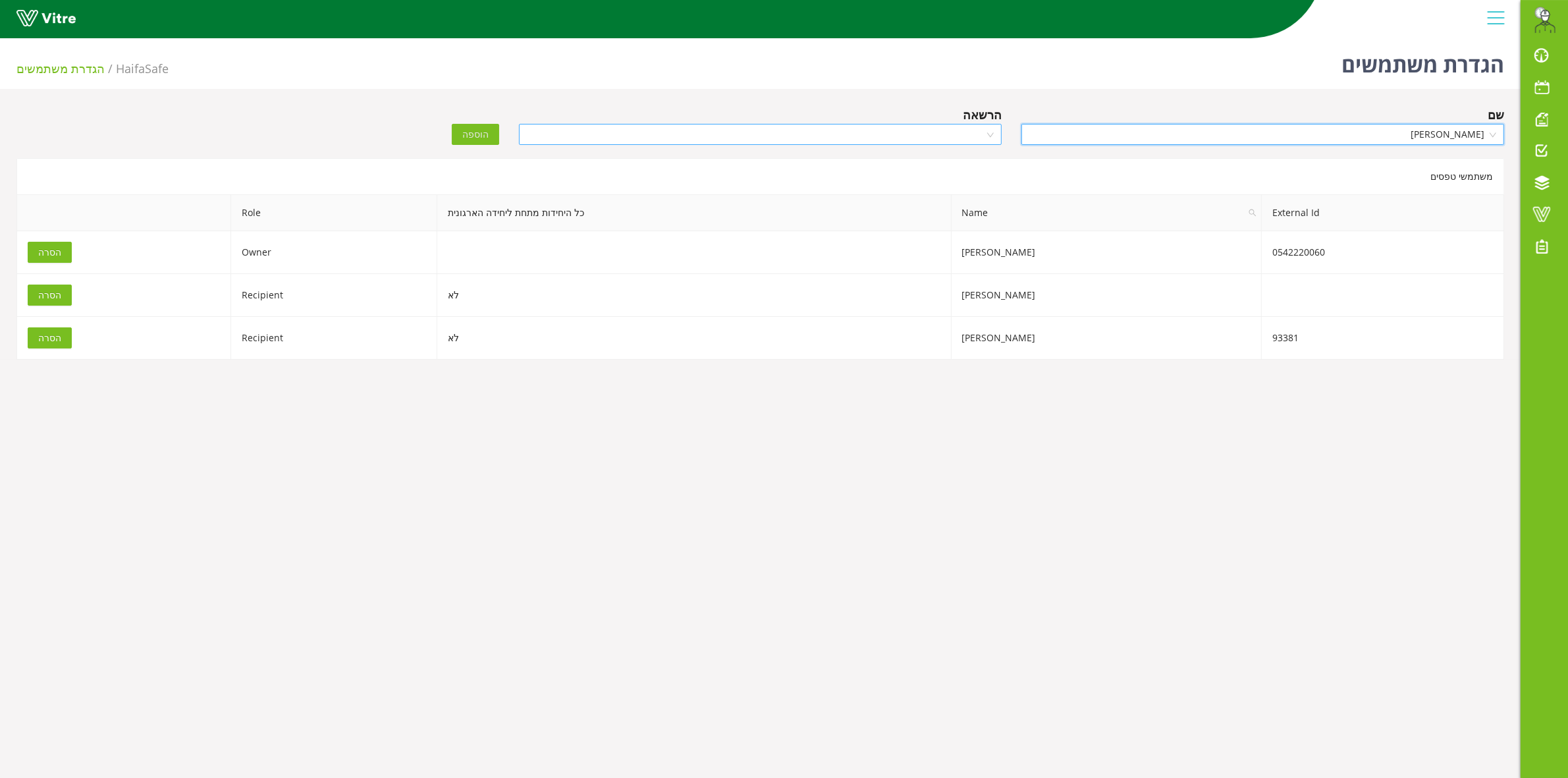
click at [893, 140] on input "search" at bounding box center [755, 134] width 458 height 20
click at [942, 181] on div "Recipient" at bounding box center [760, 181] width 467 height 15
click at [489, 136] on button "הוספה" at bounding box center [475, 134] width 47 height 21
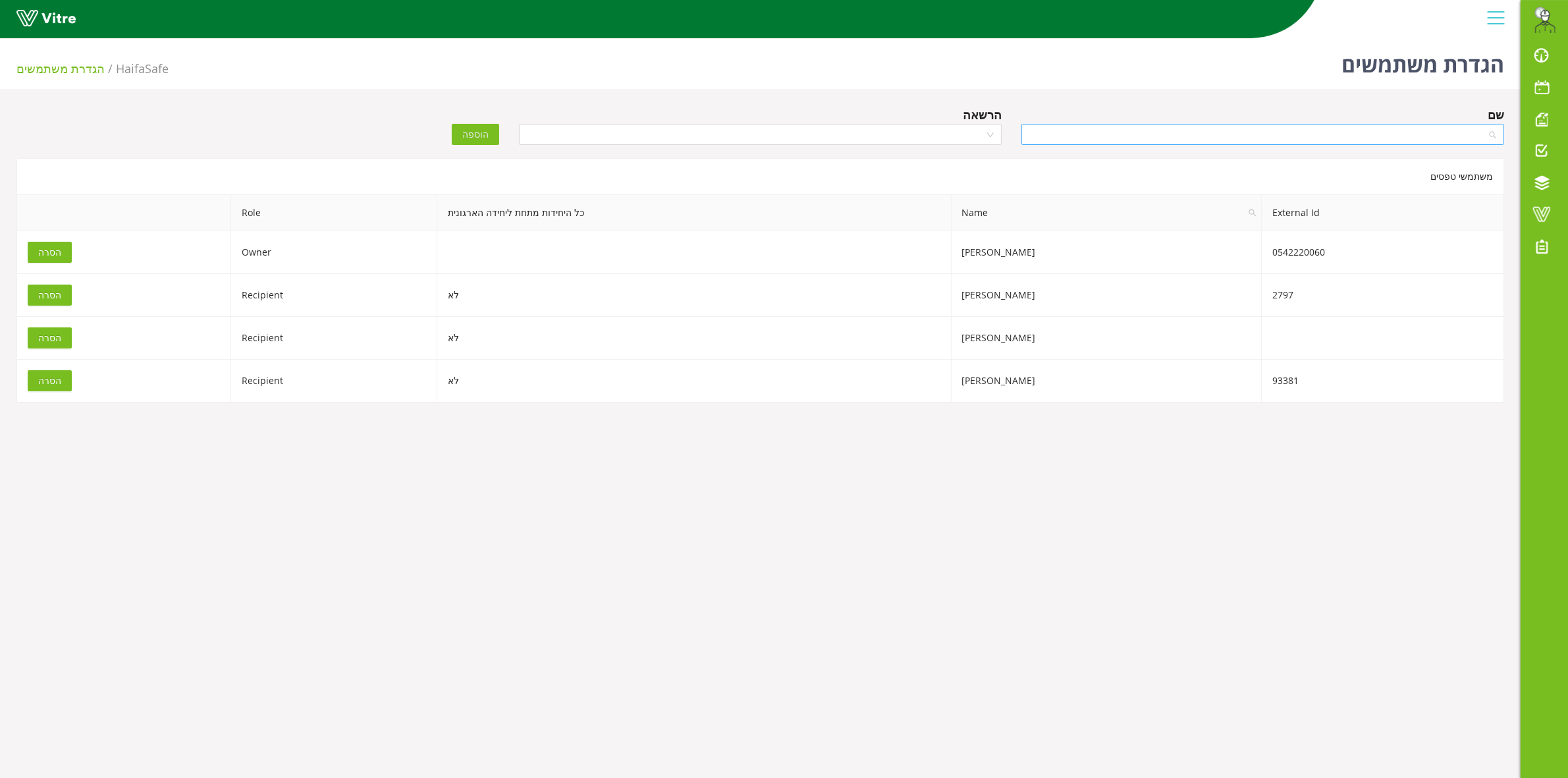
click at [1243, 125] on input "search" at bounding box center [1258, 134] width 458 height 20
type input "א"
type input "שב"
click at [1252, 160] on div "אלכסנד שבצ'נקו" at bounding box center [1262, 160] width 467 height 15
click at [928, 136] on input "search" at bounding box center [755, 134] width 458 height 20
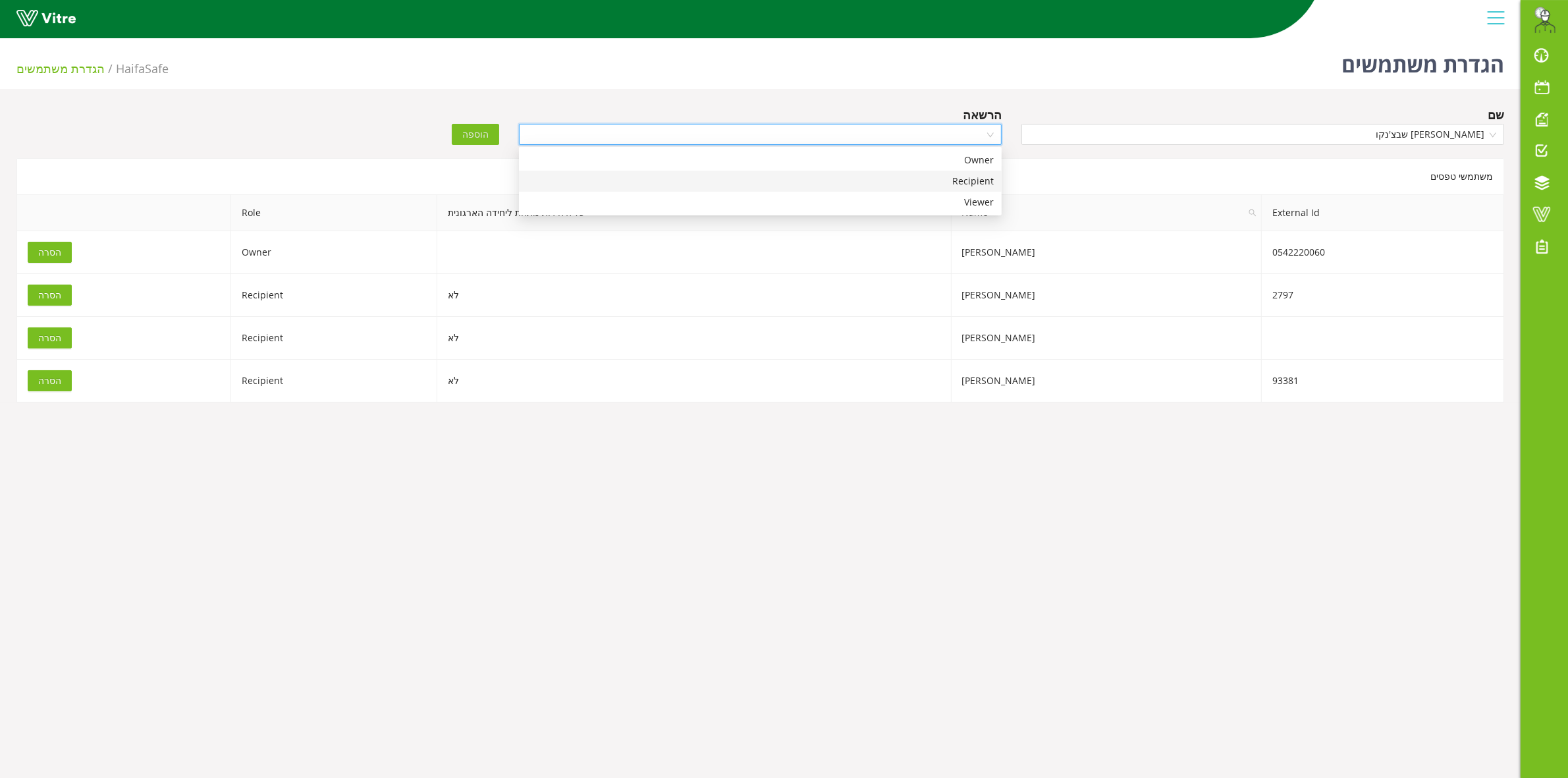
click at [940, 175] on div "Recipient" at bounding box center [760, 181] width 467 height 15
click at [475, 133] on span "הוספה" at bounding box center [475, 134] width 26 height 15
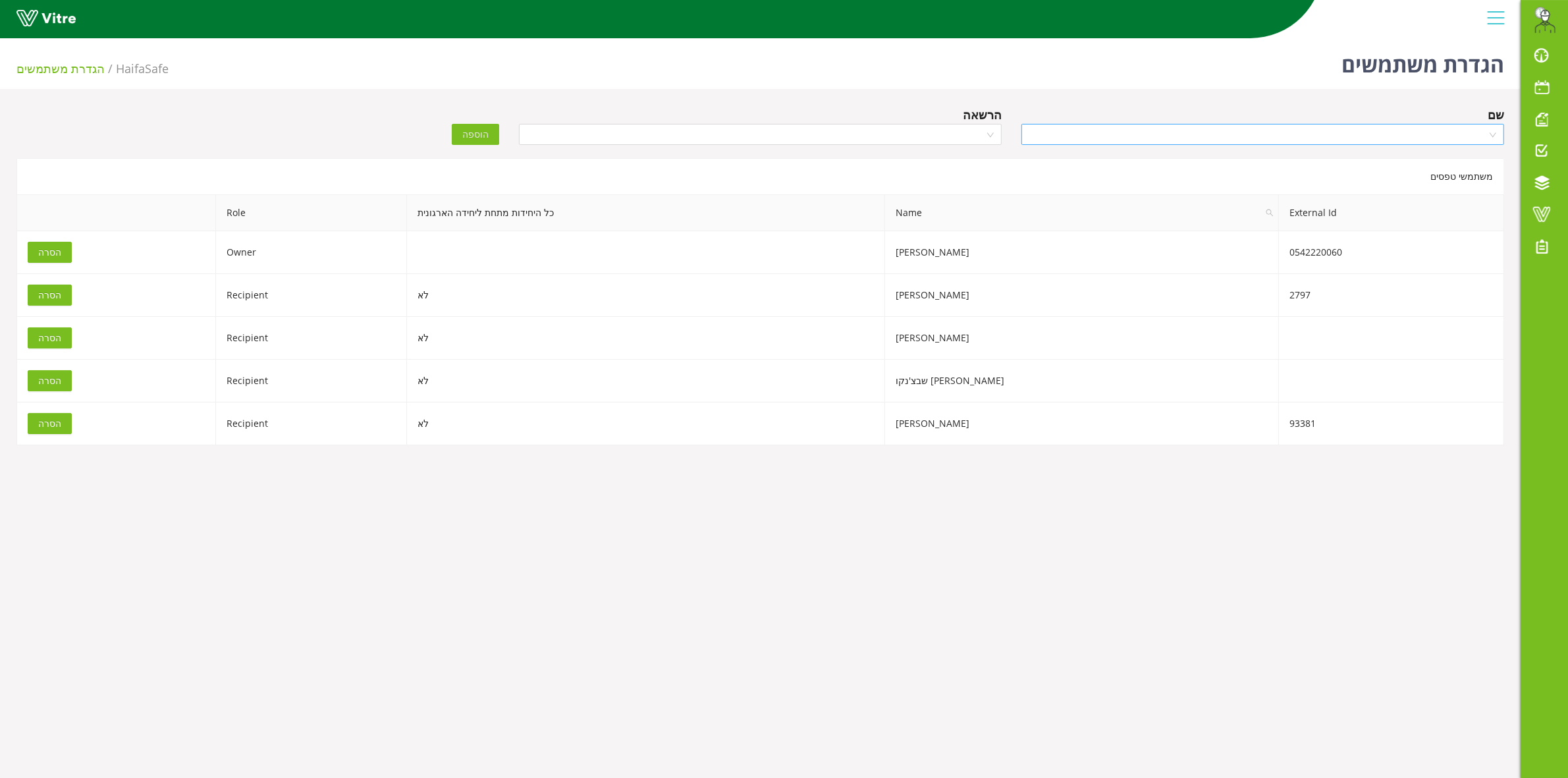
click at [1320, 135] on input "search" at bounding box center [1258, 134] width 458 height 20
type input "איתי ד"
click at [1311, 163] on div "איתי דנינו" at bounding box center [1262, 160] width 467 height 15
click at [831, 139] on input "search" at bounding box center [755, 134] width 458 height 20
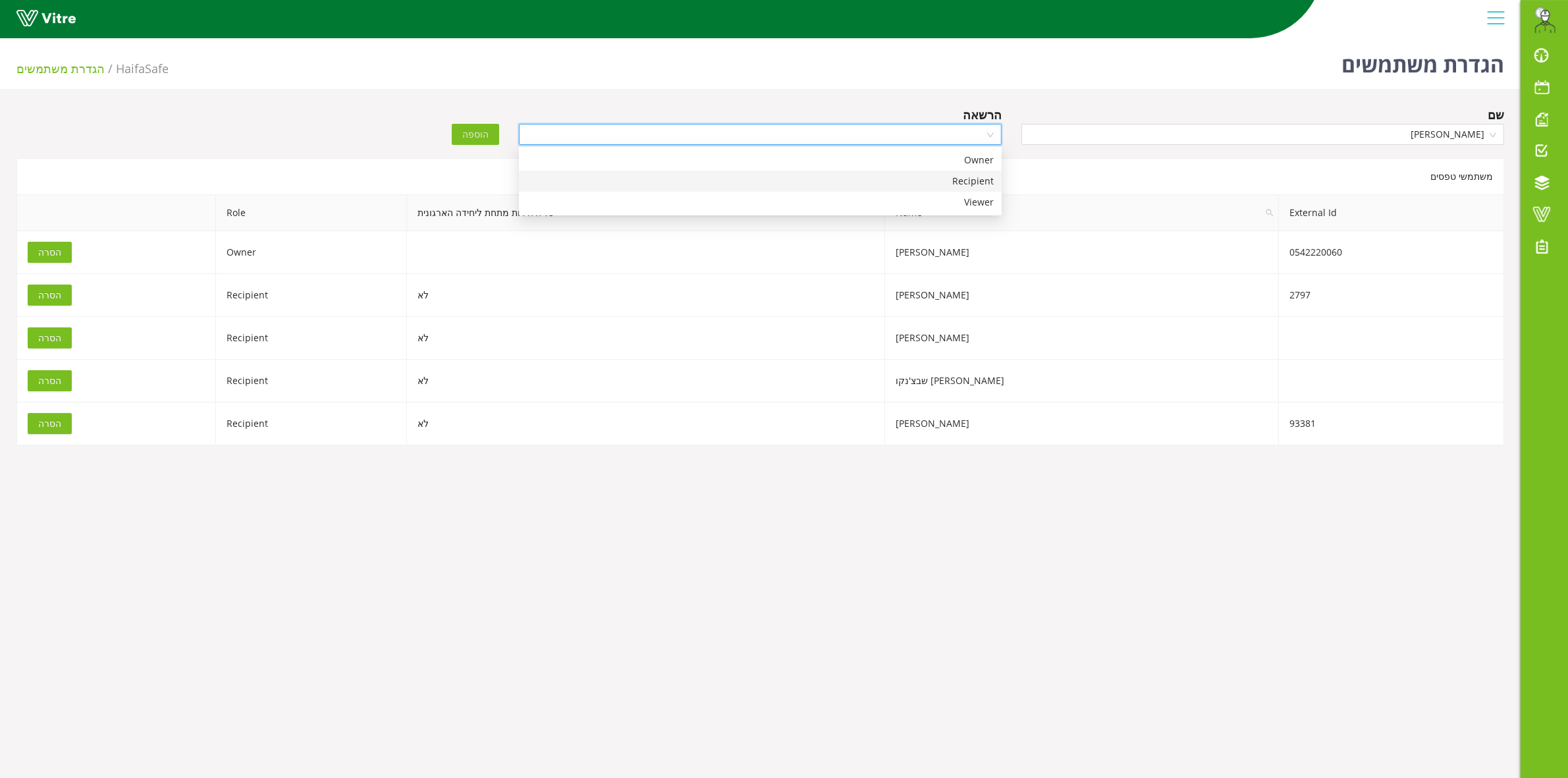
click at [922, 186] on div "Recipient" at bounding box center [760, 181] width 467 height 15
click at [480, 133] on span "הוספה" at bounding box center [475, 134] width 26 height 15
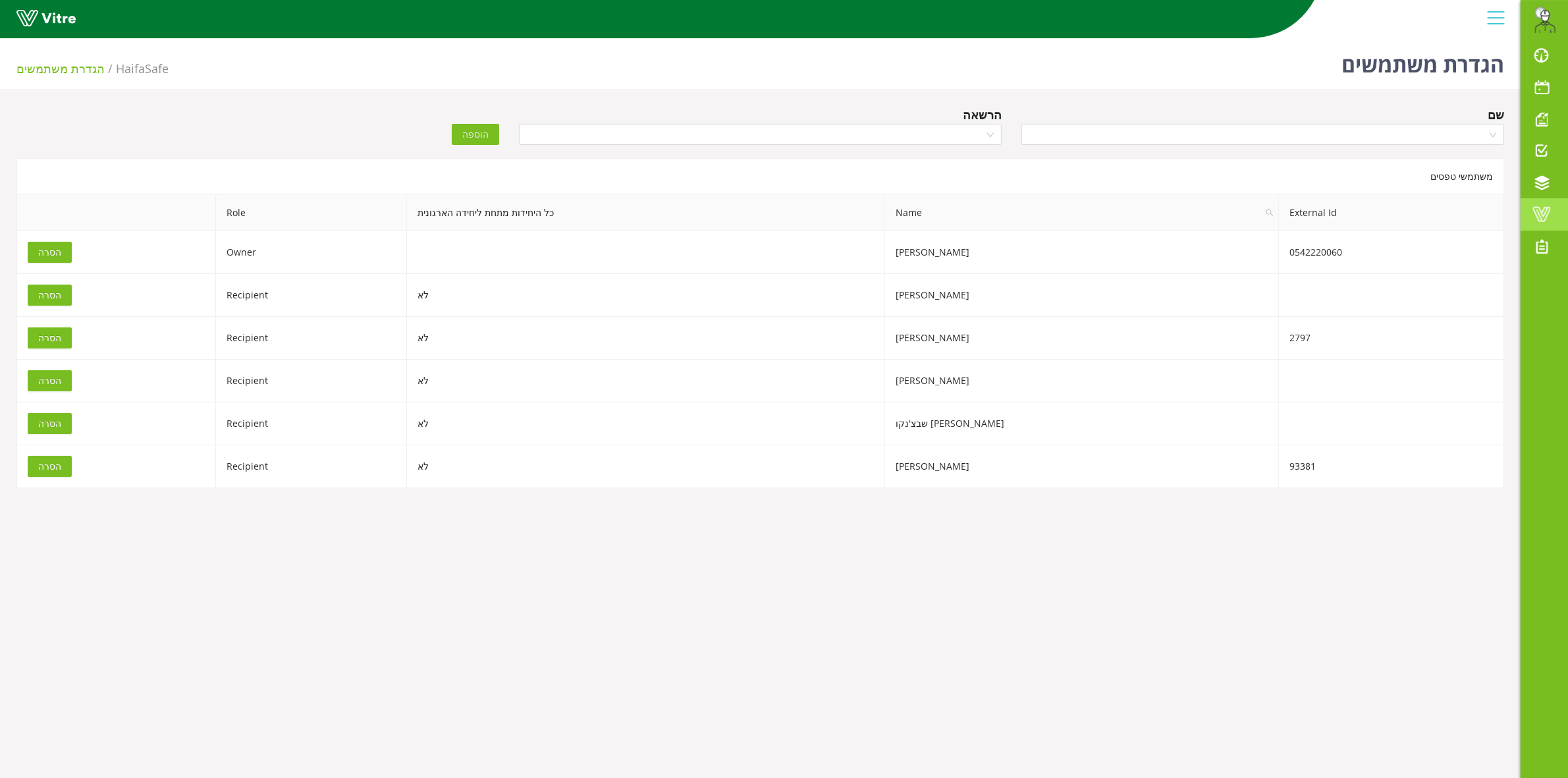
click at [1548, 218] on span at bounding box center [1542, 213] width 33 height 15
